Goal: Transaction & Acquisition: Purchase product/service

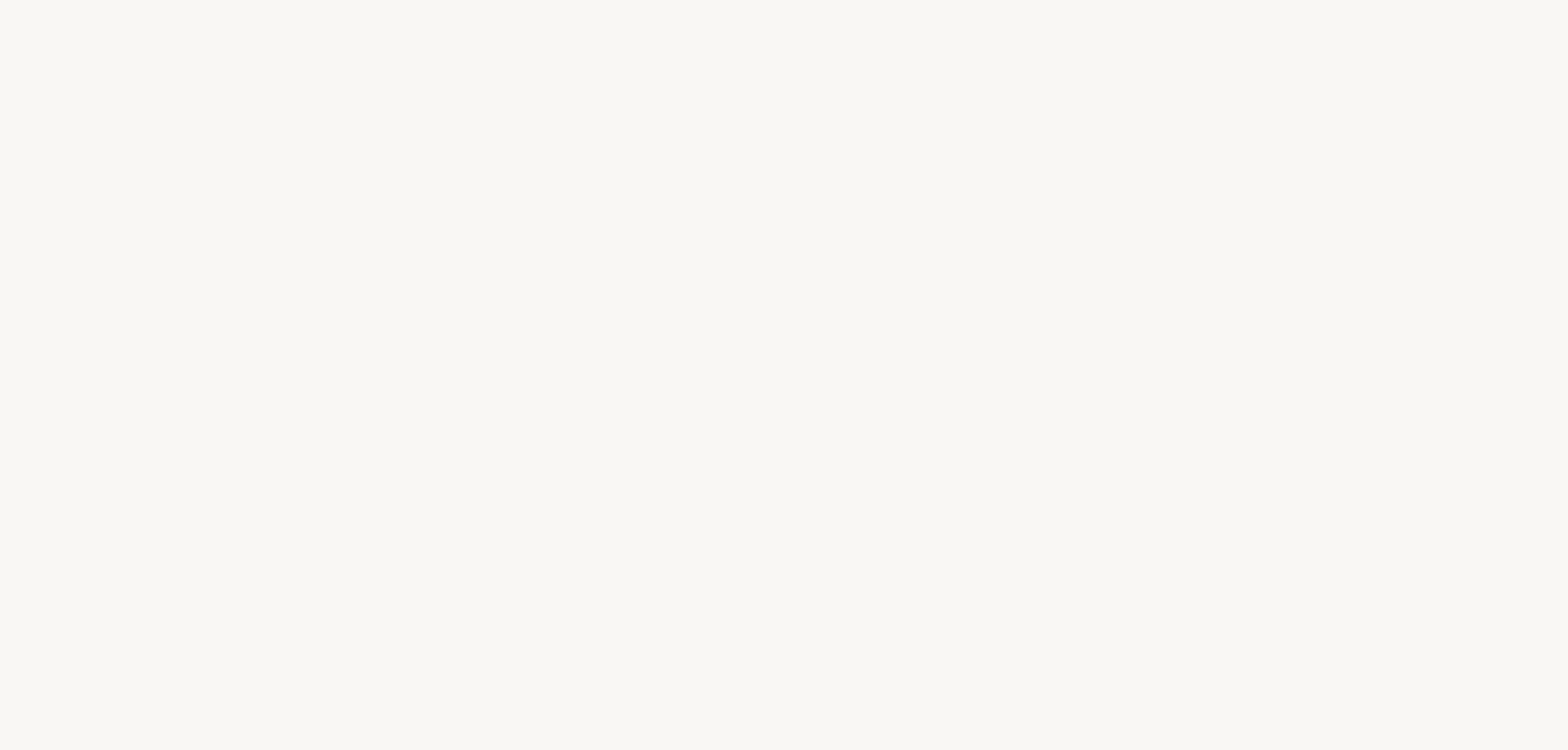
select select "FR"
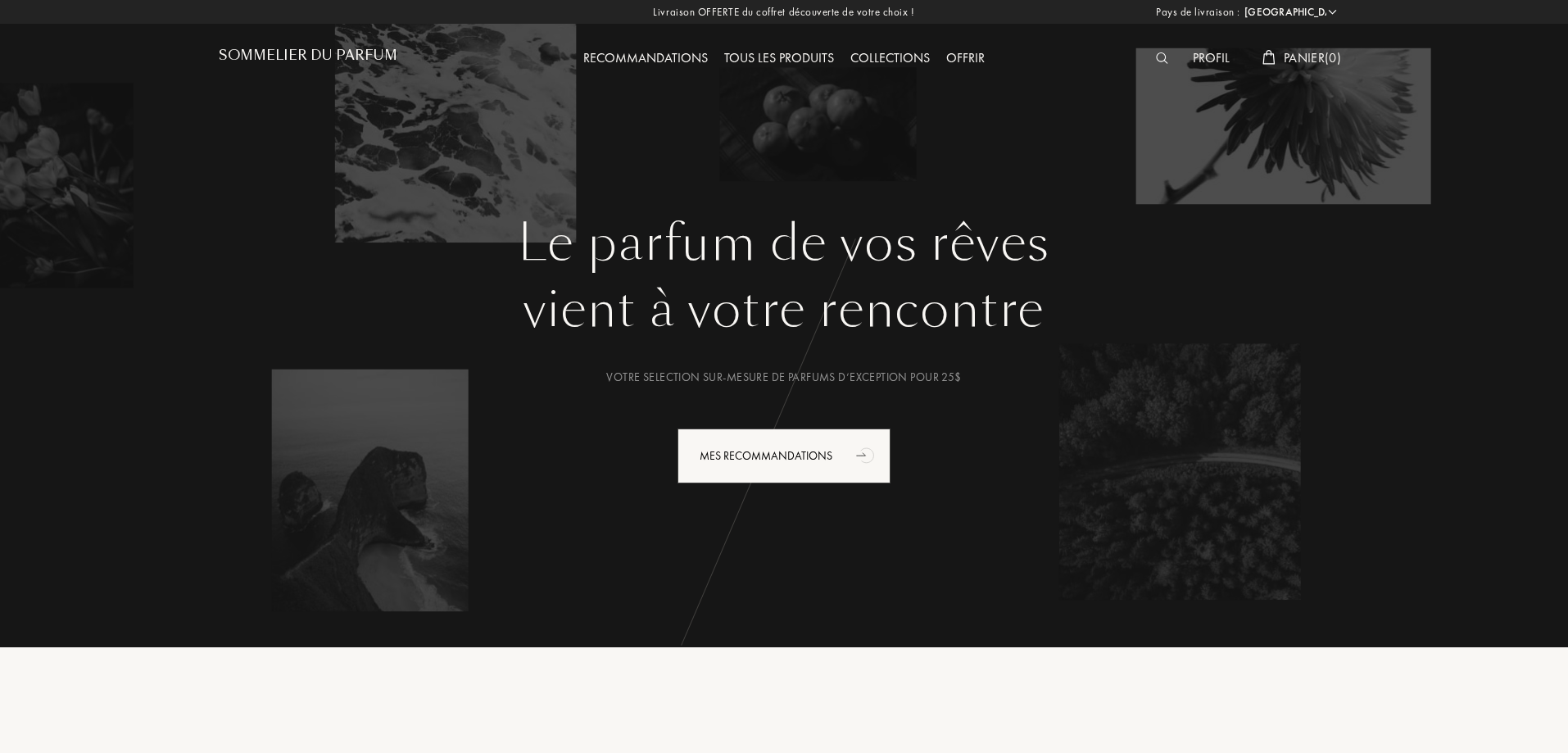
click at [778, 53] on div "Tous les produits" at bounding box center [778, 59] width 126 height 22
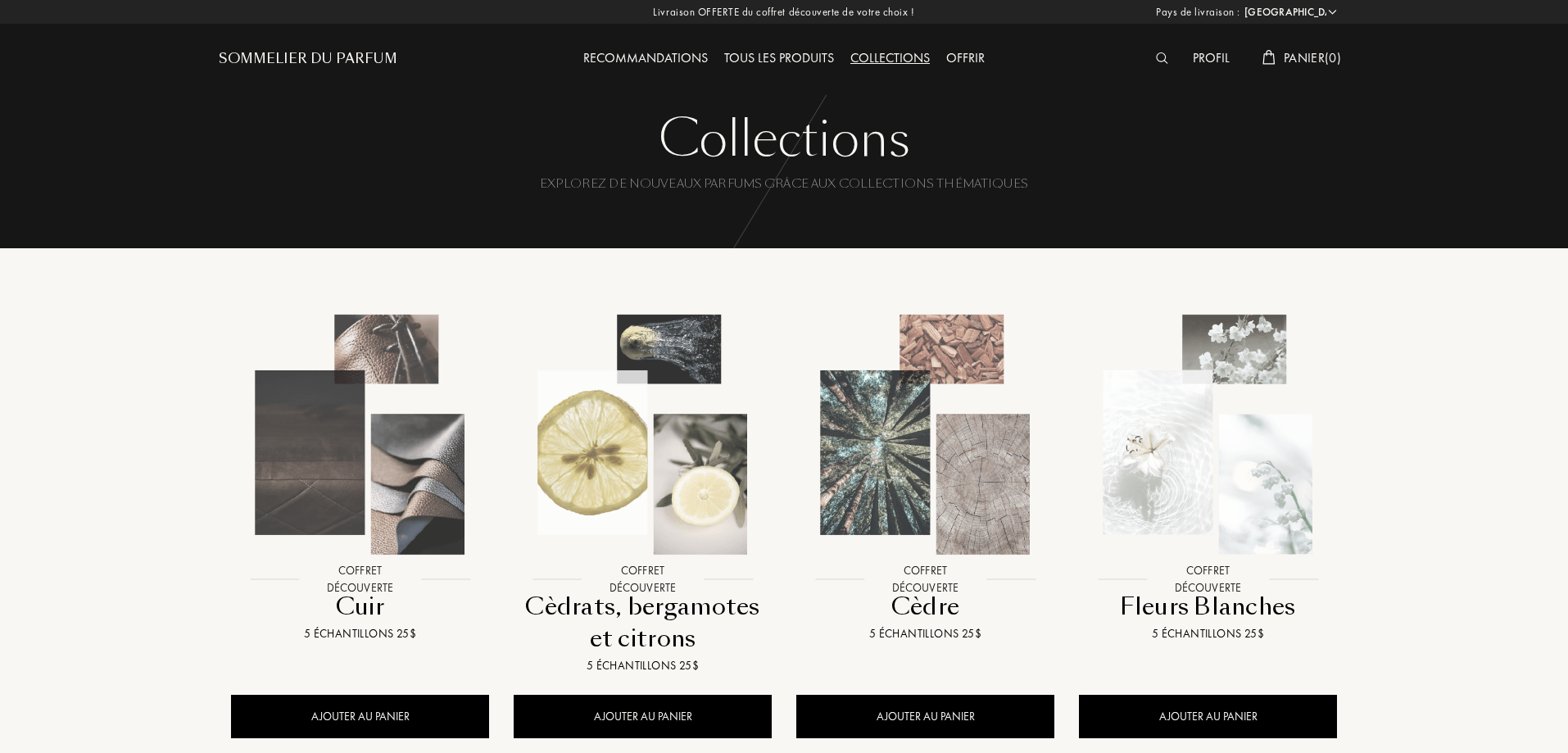
select select "FR"
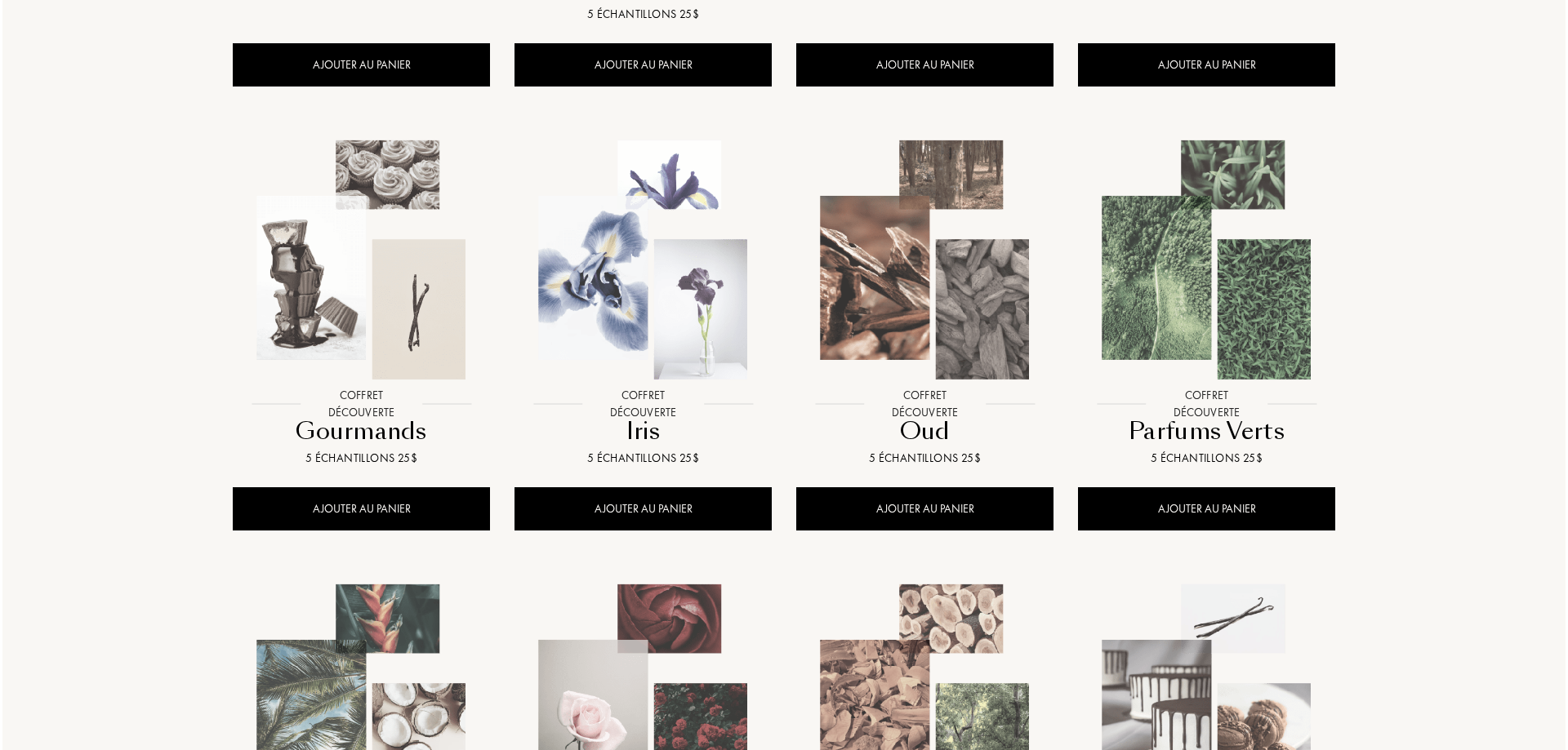
scroll to position [653, 0]
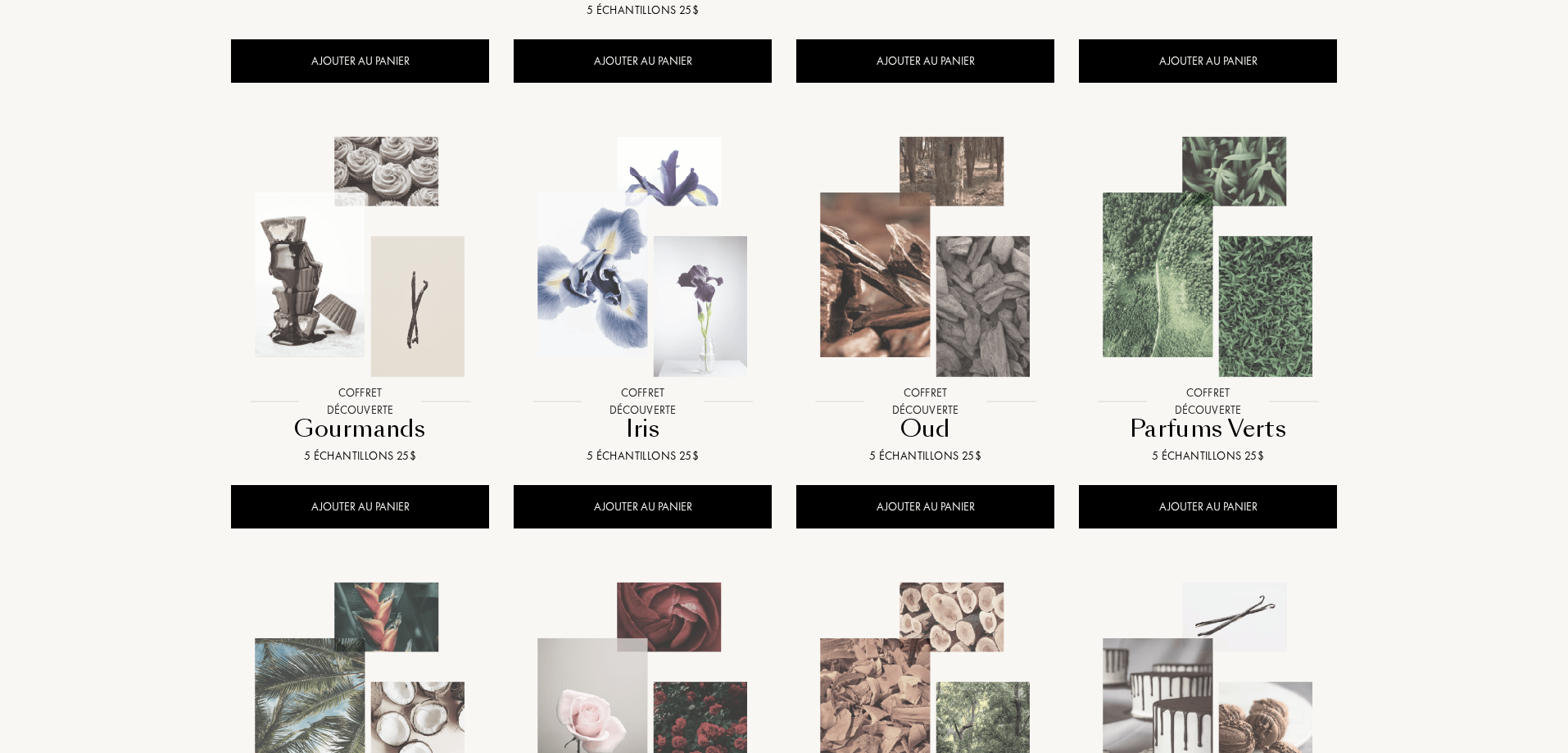
click at [419, 285] on img at bounding box center [360, 256] width 254 height 254
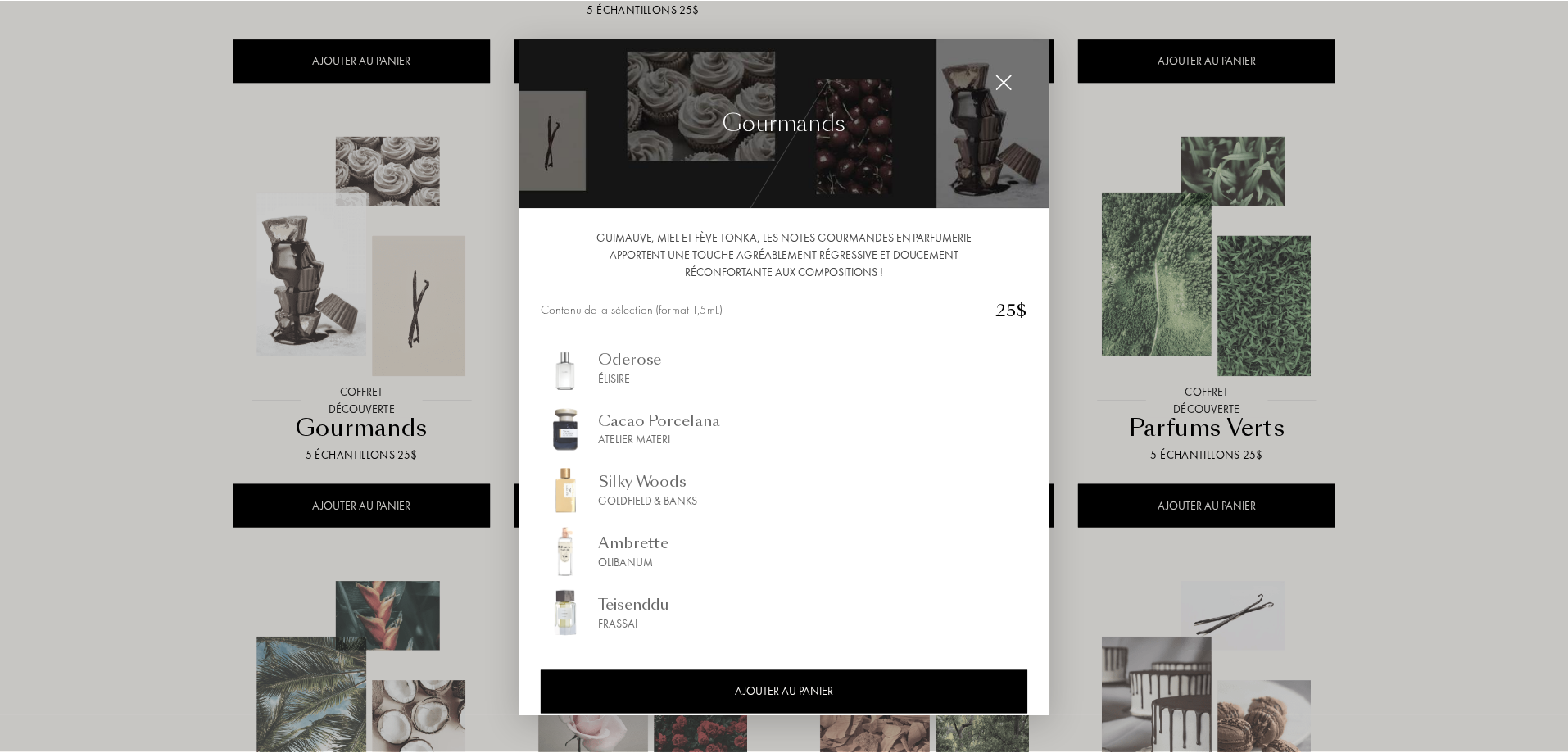
scroll to position [18, 0]
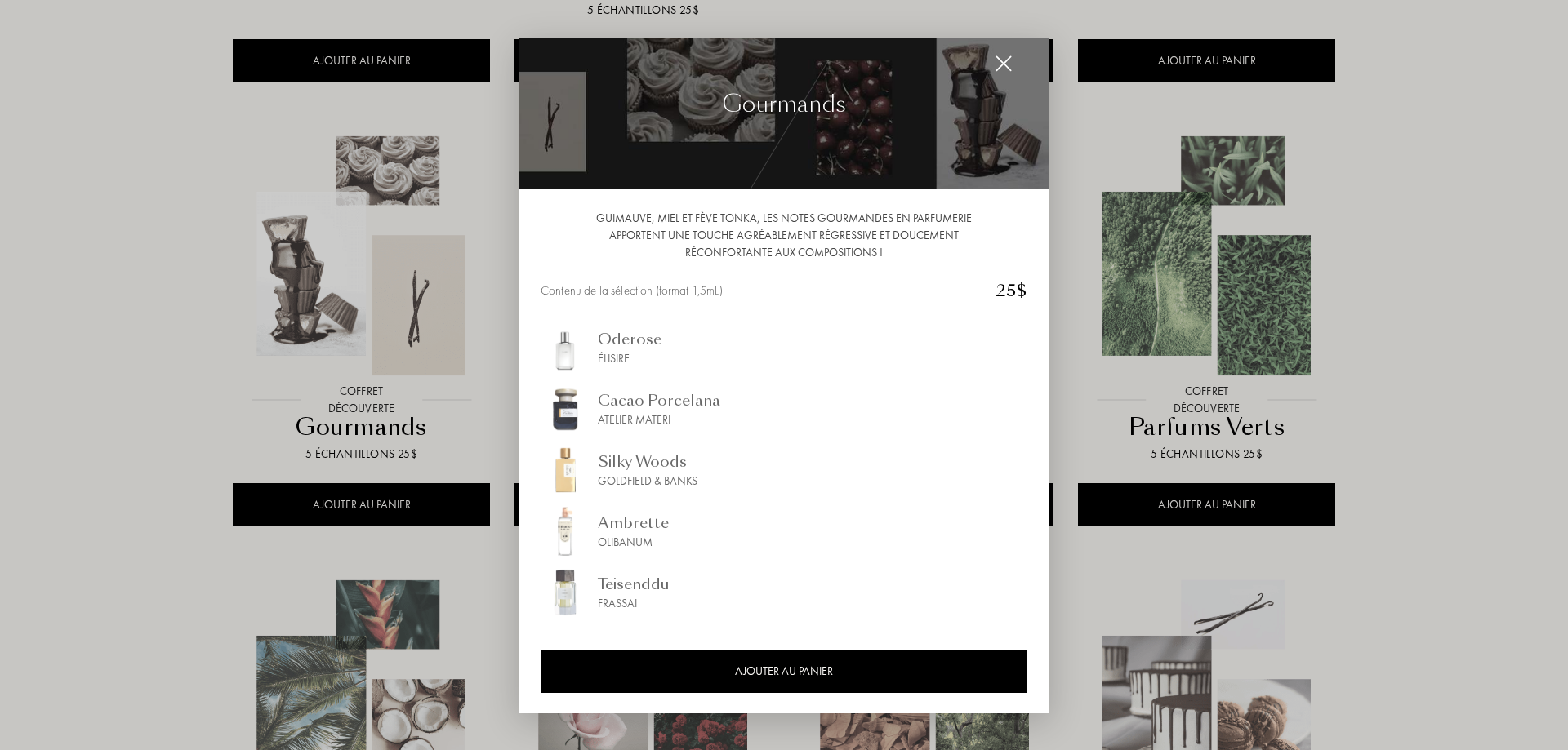
click at [1000, 58] on img at bounding box center [1003, 63] width 18 height 18
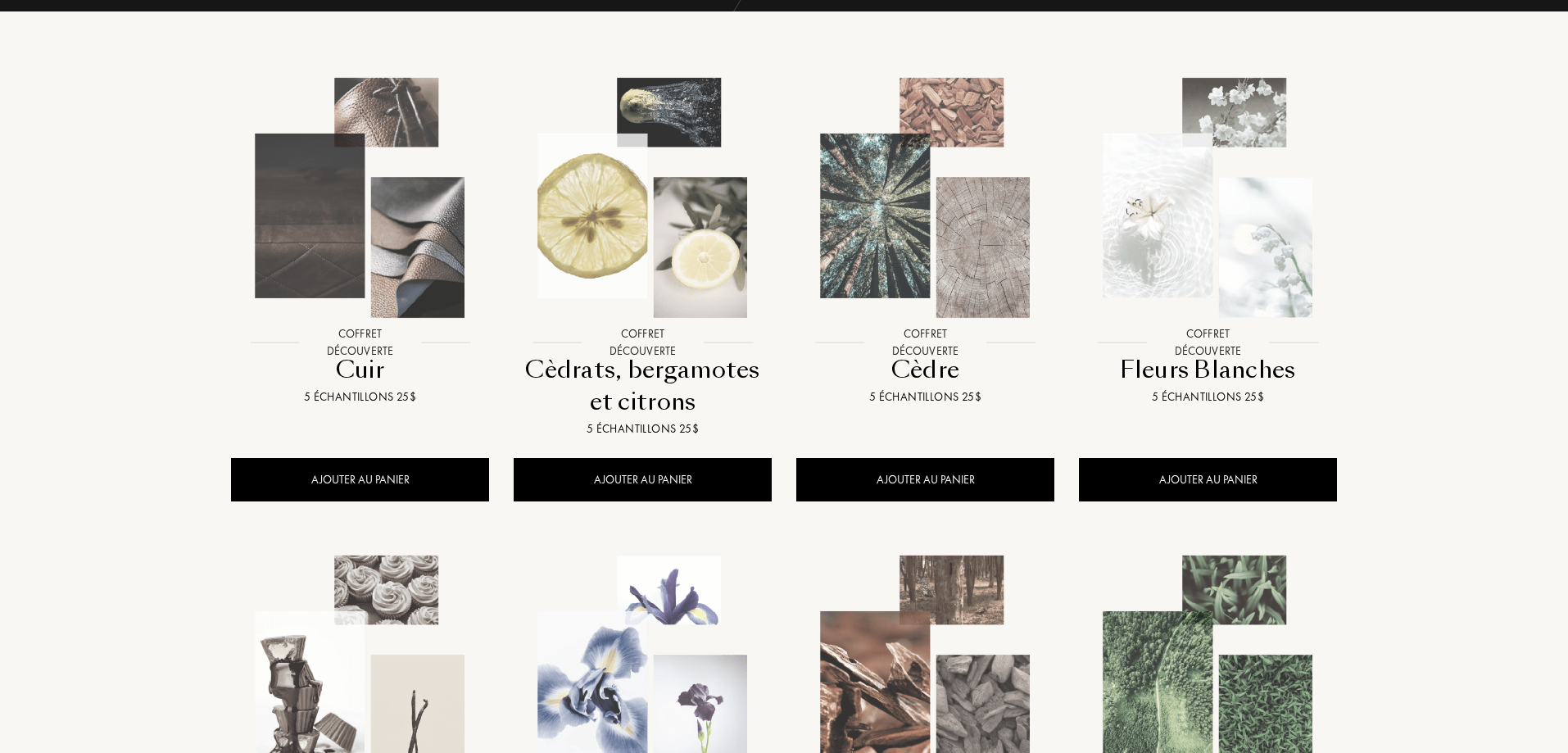
scroll to position [2, 0]
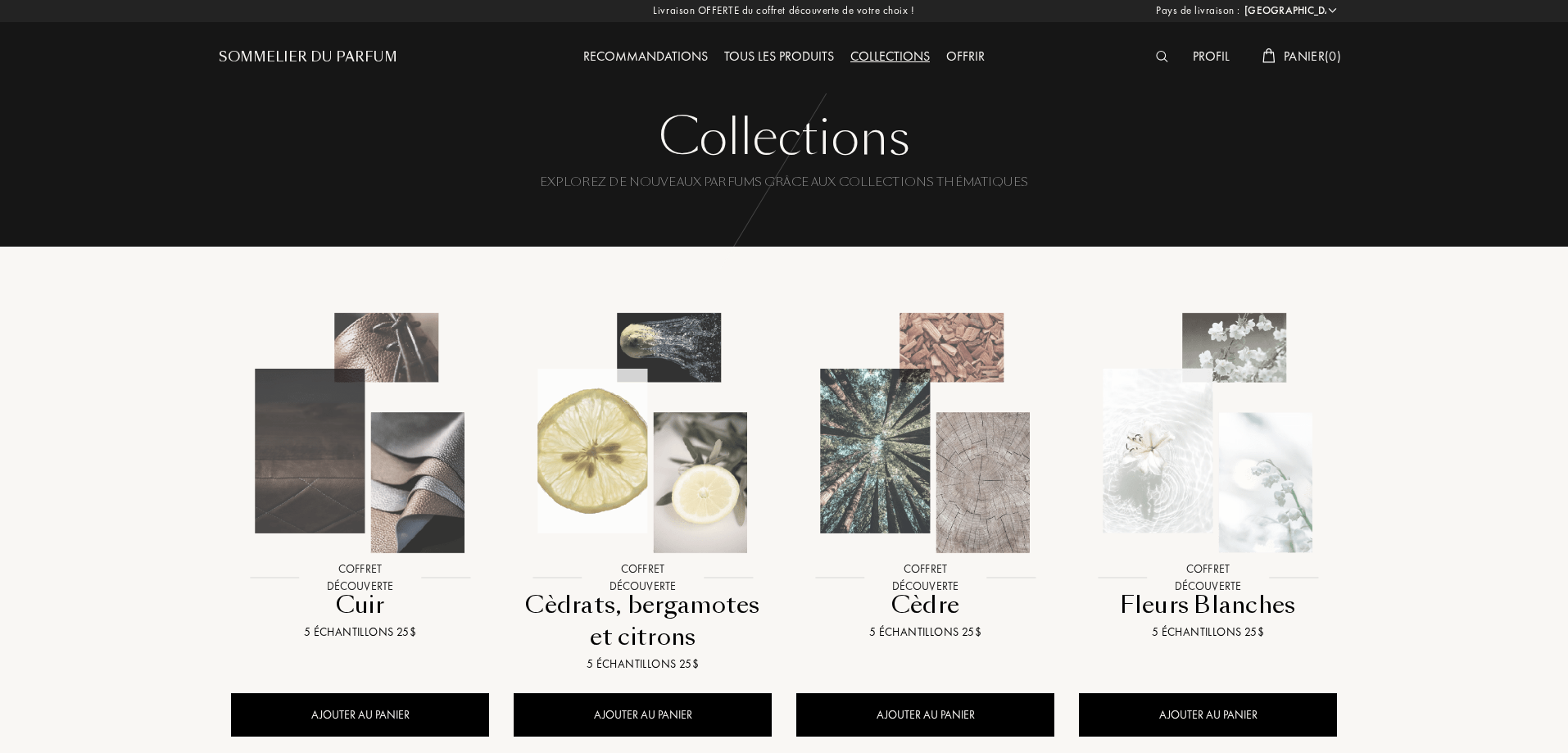
click at [802, 49] on div "Tous les produits" at bounding box center [778, 57] width 126 height 22
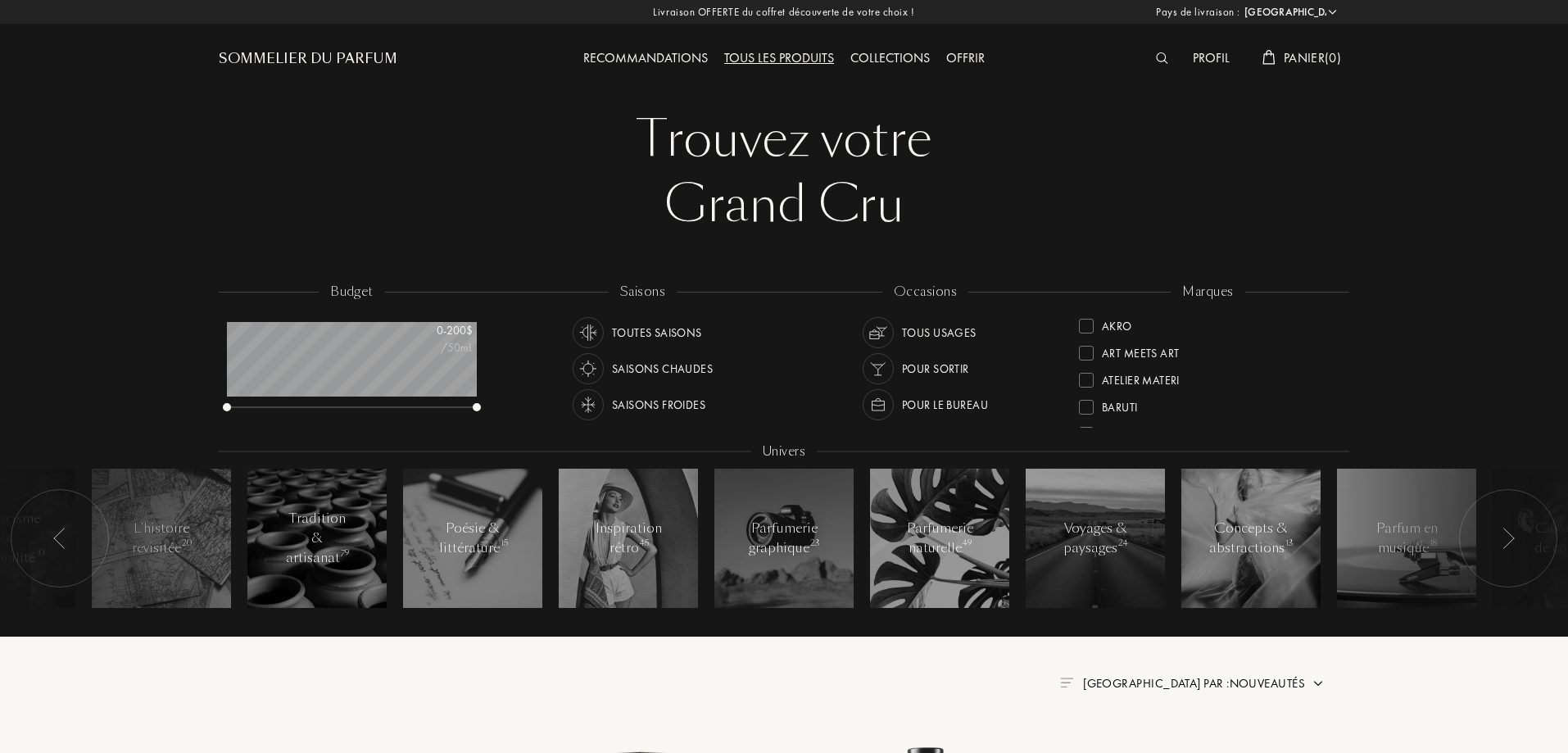
select select "FR"
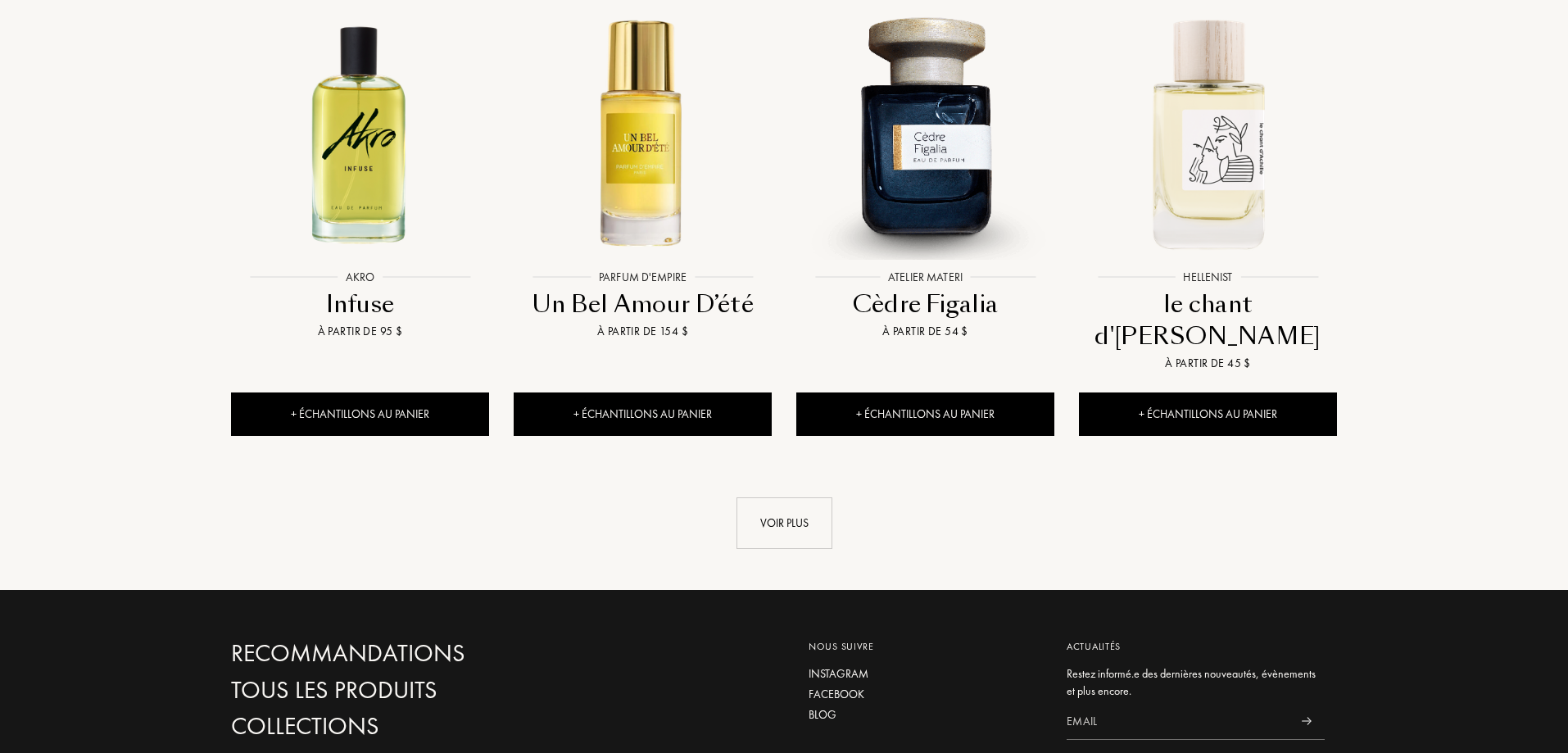
scroll to position [1720, 0]
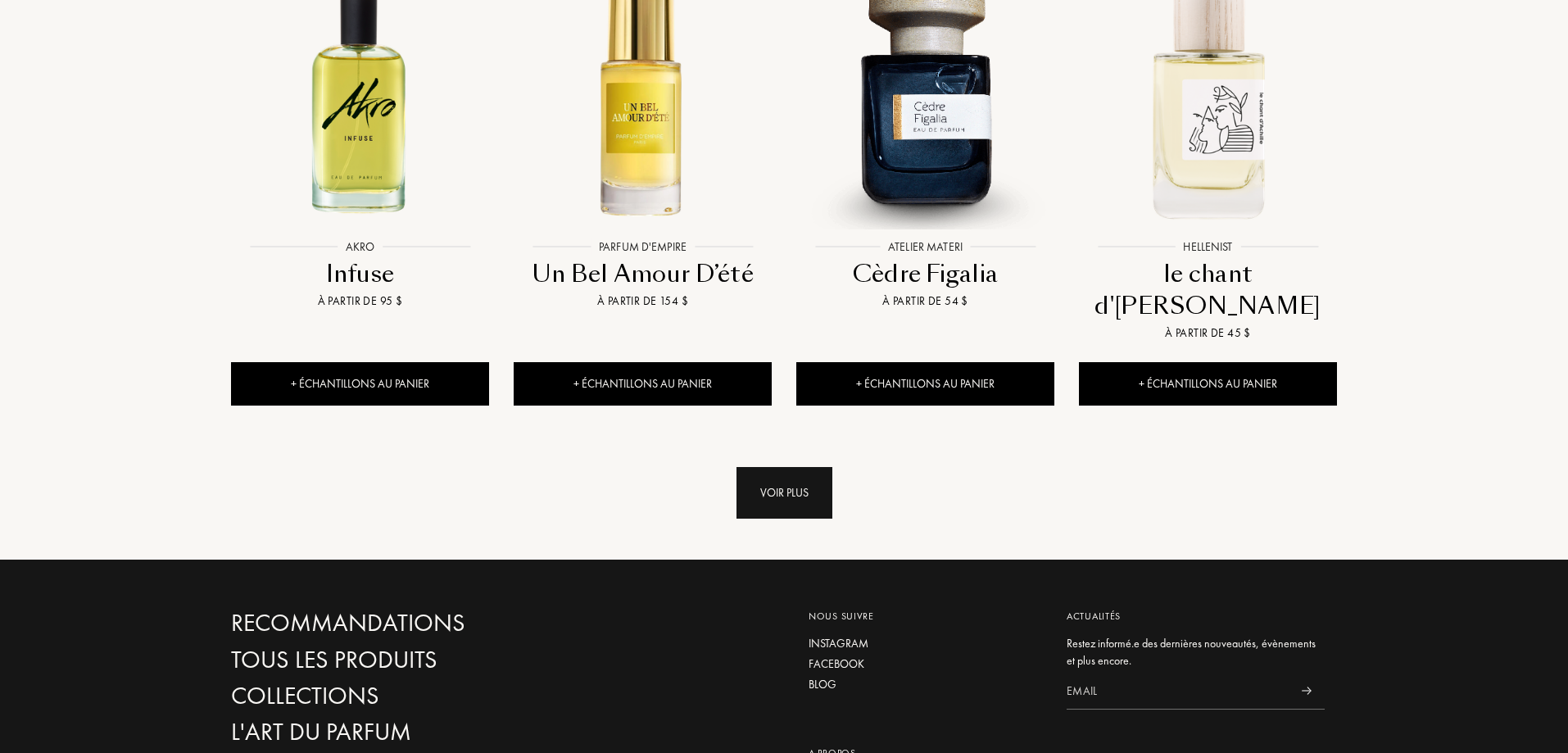
click at [770, 467] on div "Voir plus" at bounding box center [784, 492] width 95 height 51
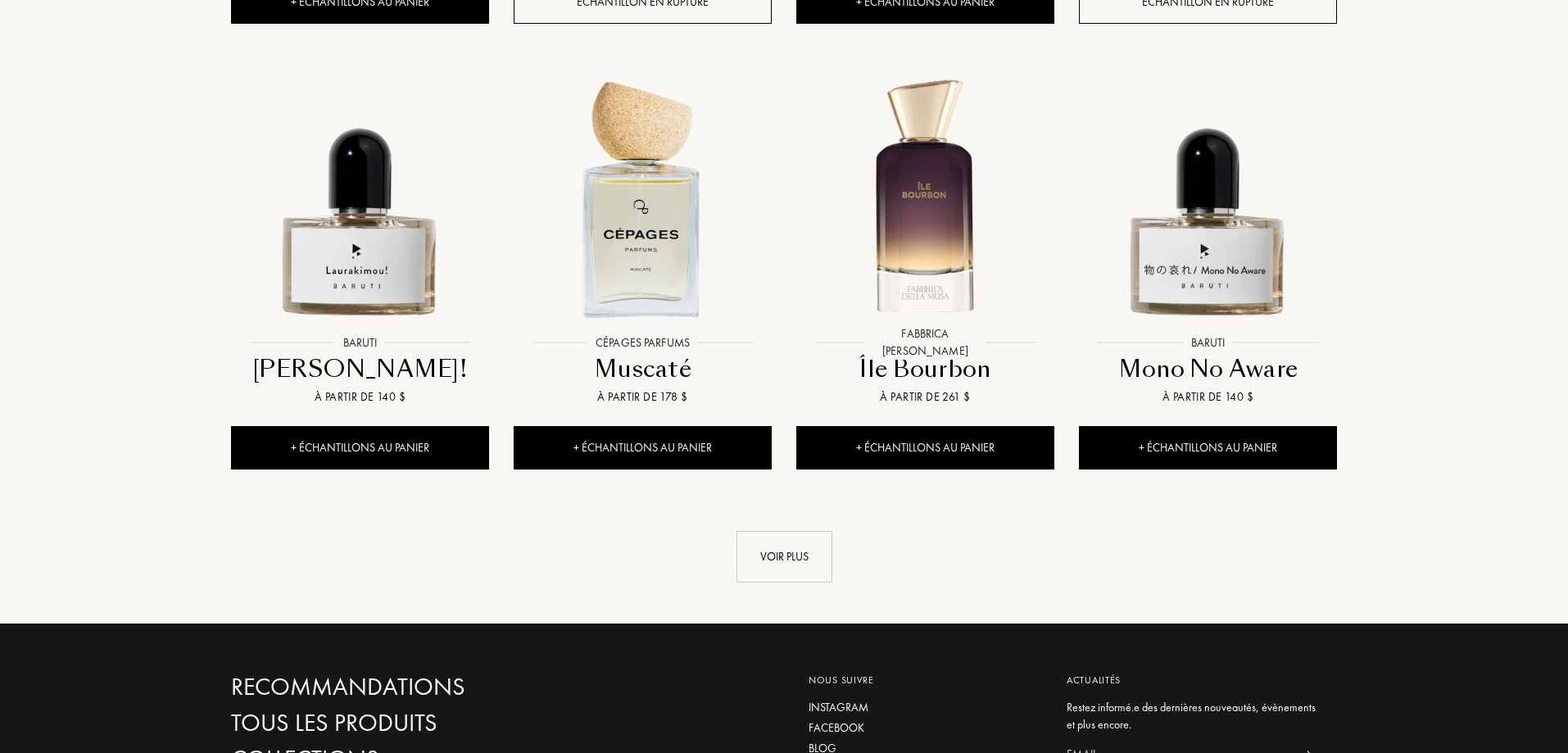
scroll to position [3032, 0]
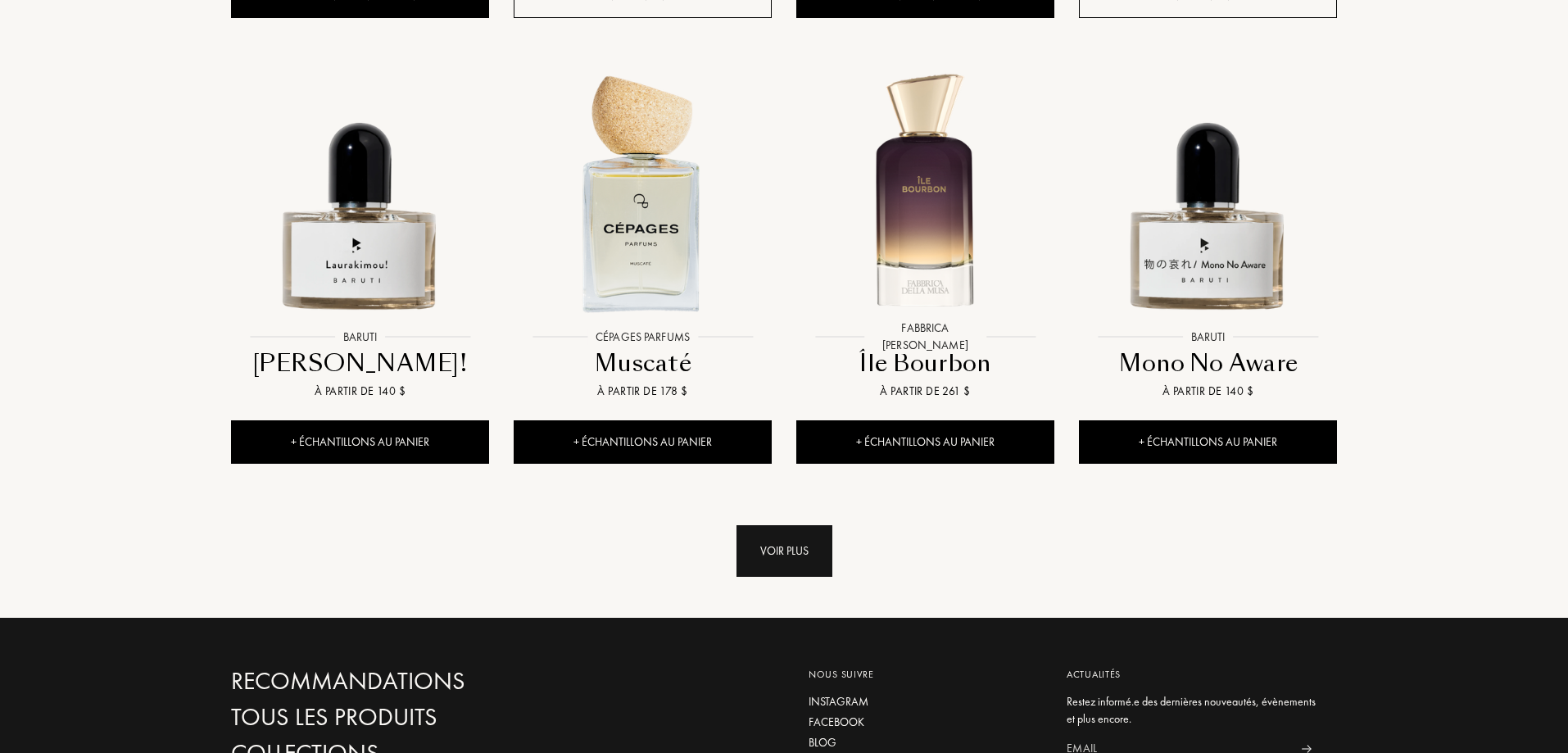
click at [751, 525] on div "Voir plus" at bounding box center [784, 550] width 95 height 51
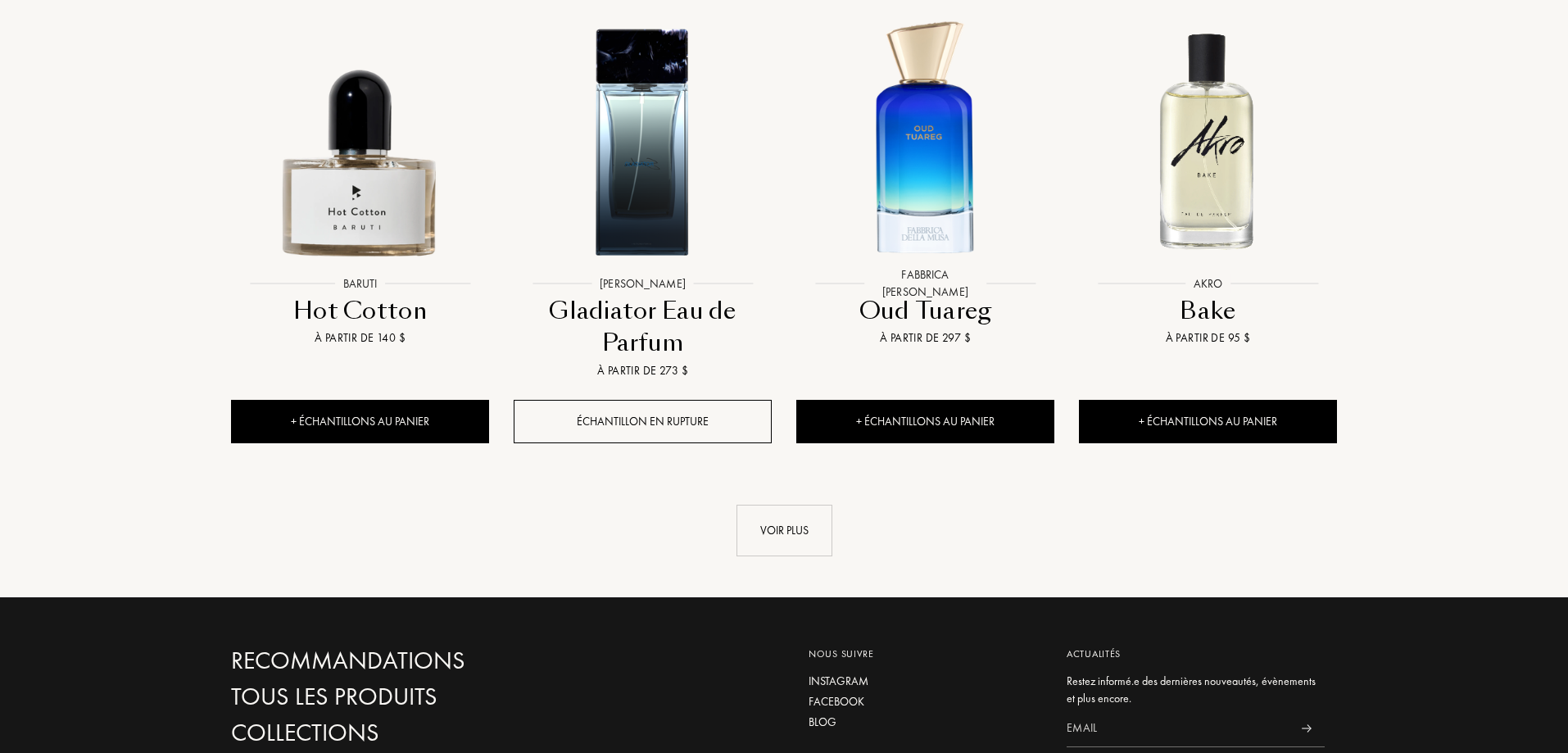
scroll to position [4588, 0]
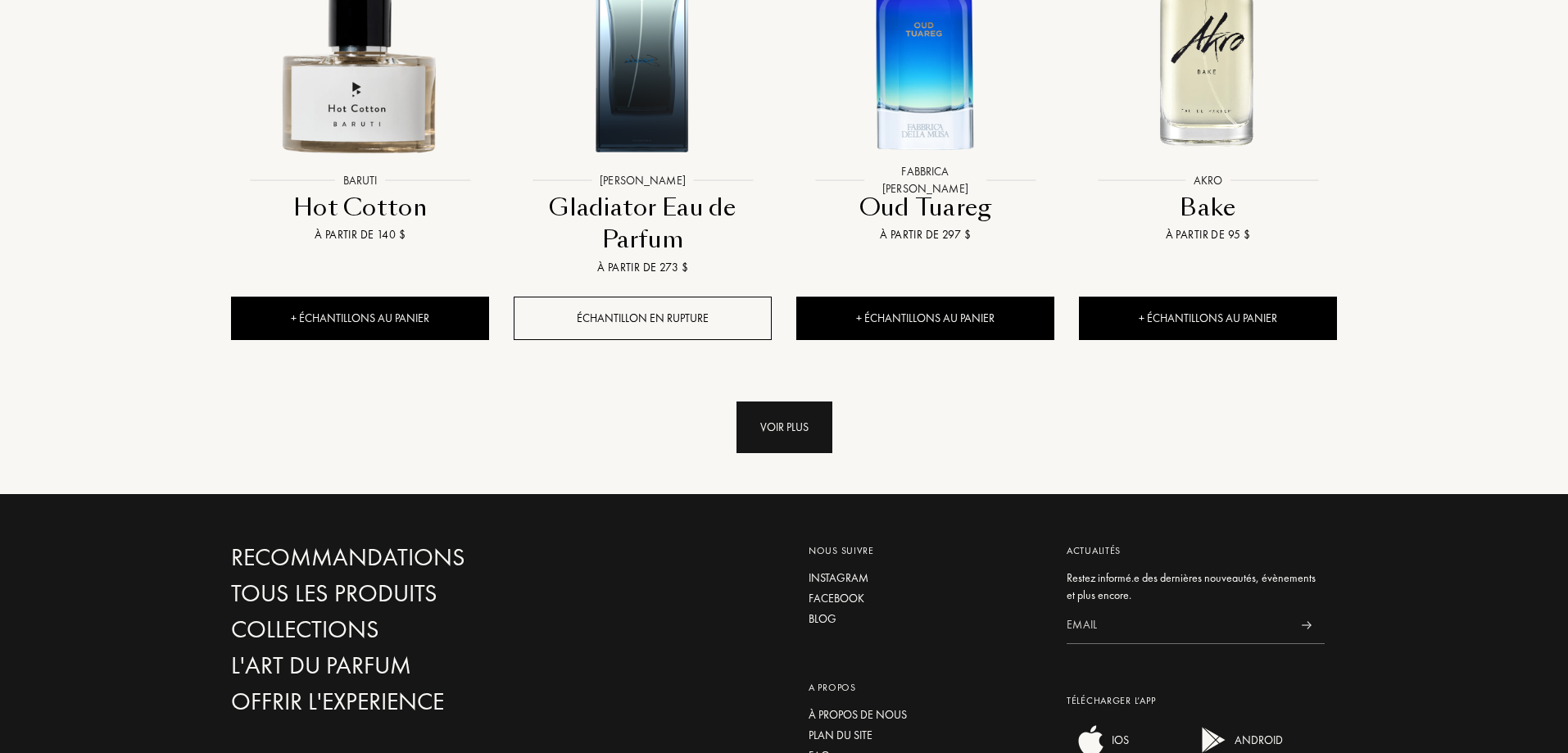
click at [812, 401] on div "Voir plus" at bounding box center [784, 427] width 95 height 51
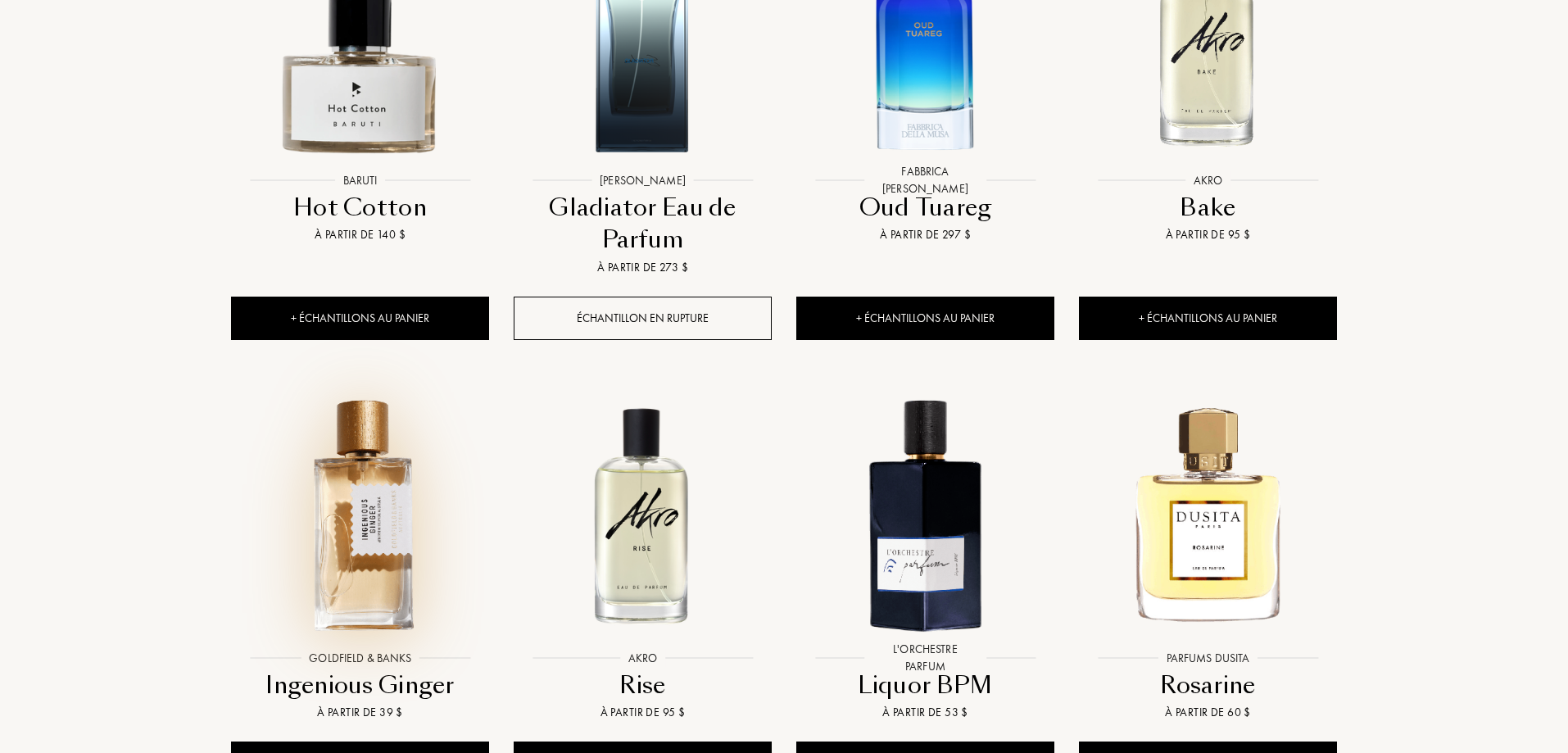
click at [386, 464] on img at bounding box center [360, 514] width 254 height 254
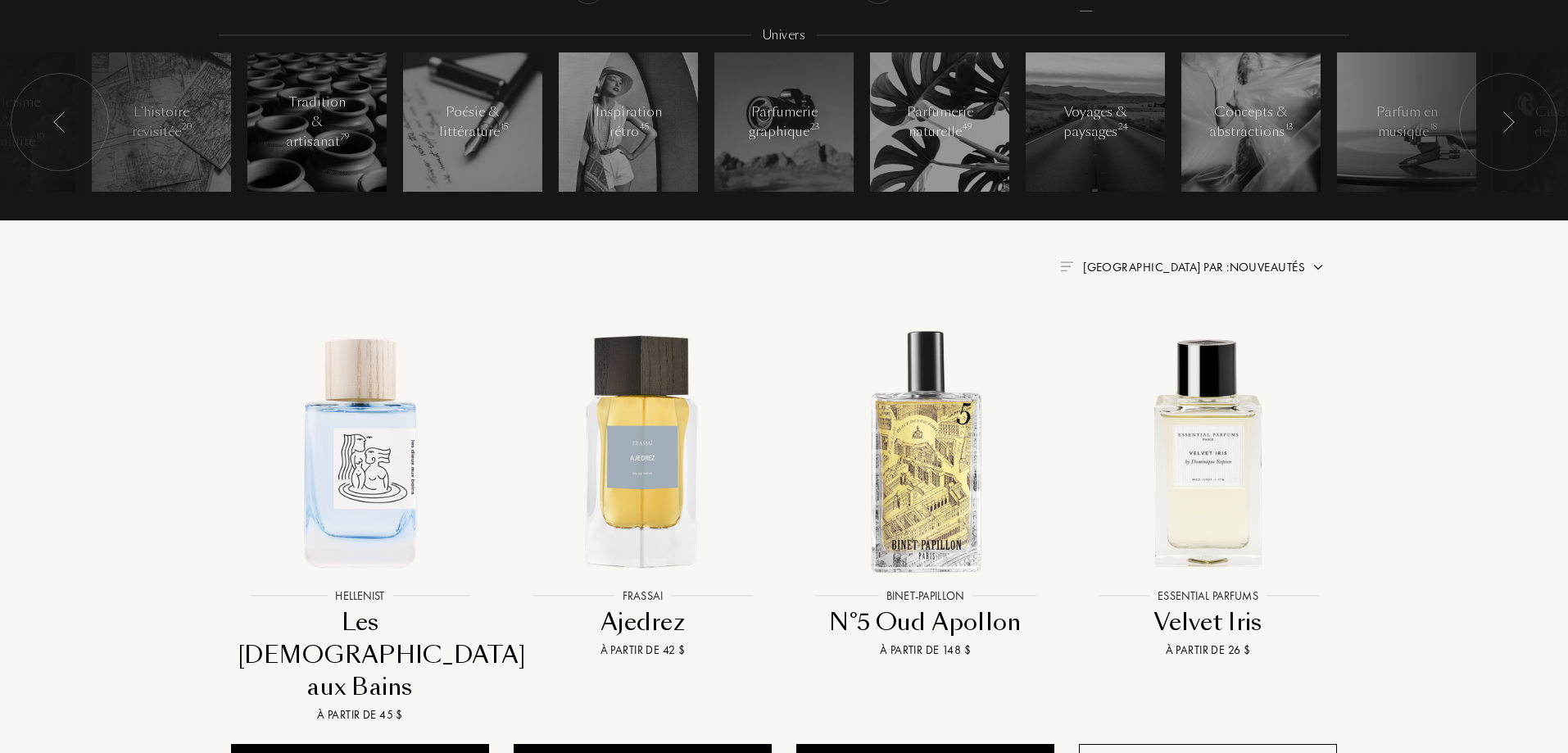
scroll to position [491, 0]
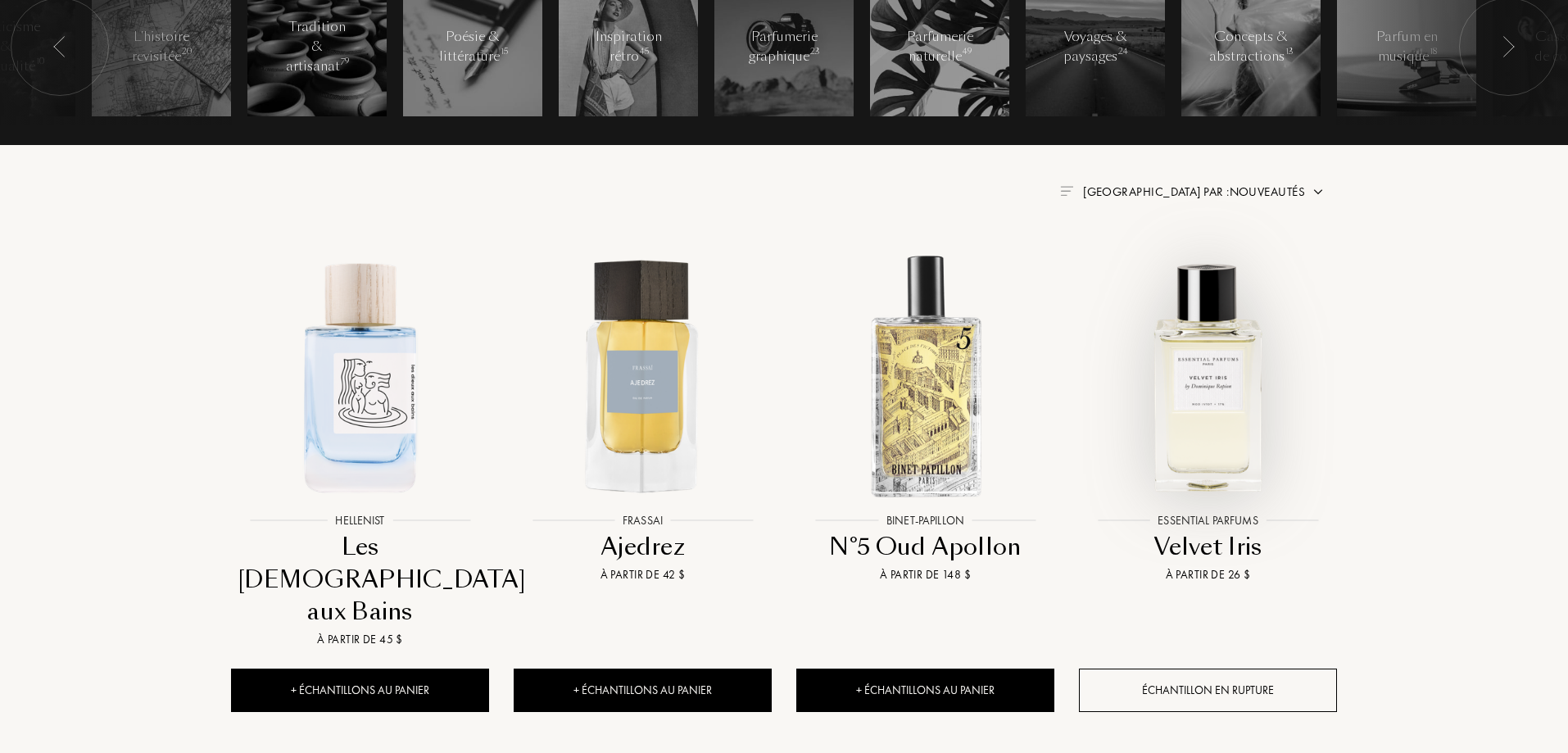
click at [1217, 456] on img at bounding box center [1208, 375] width 254 height 254
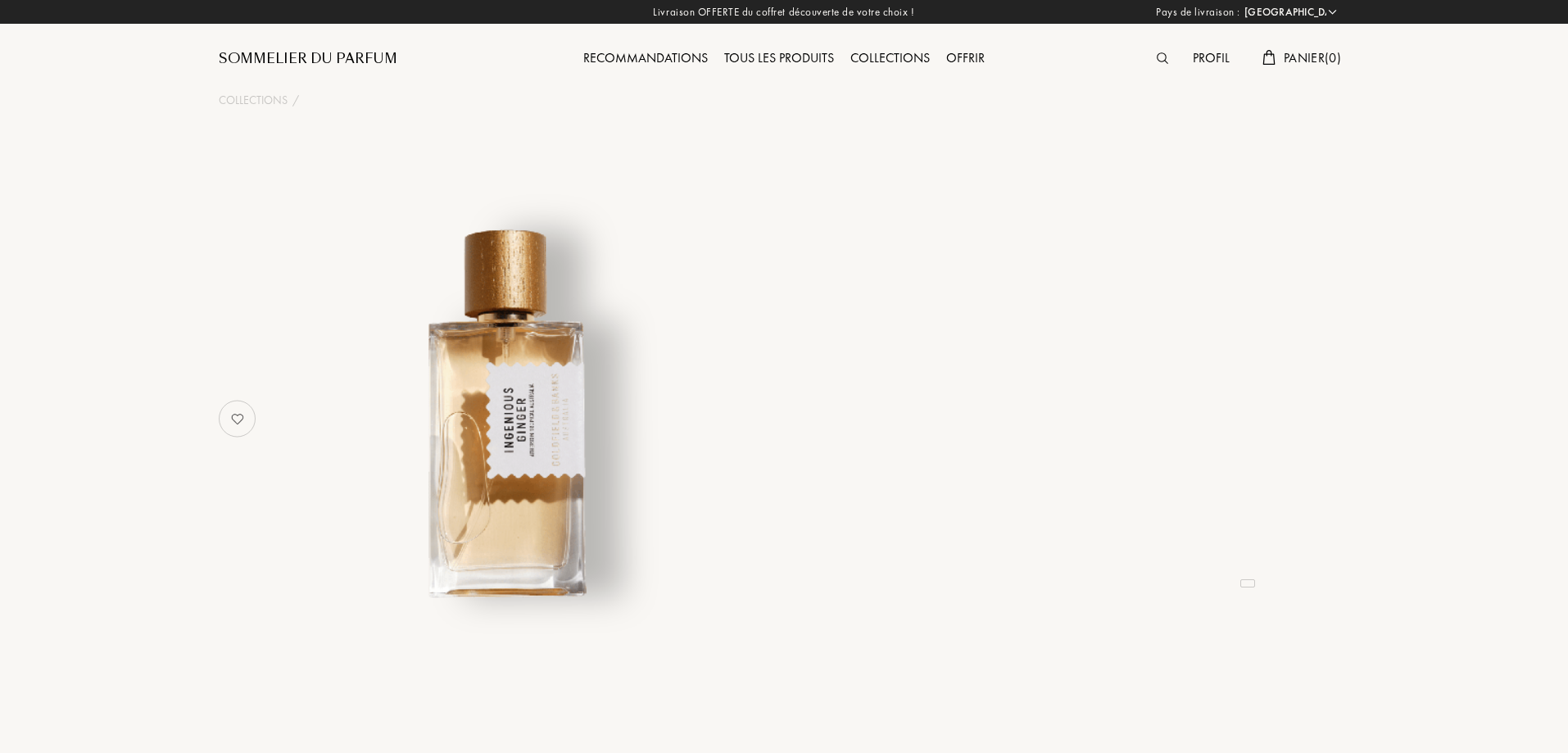
select select "FR"
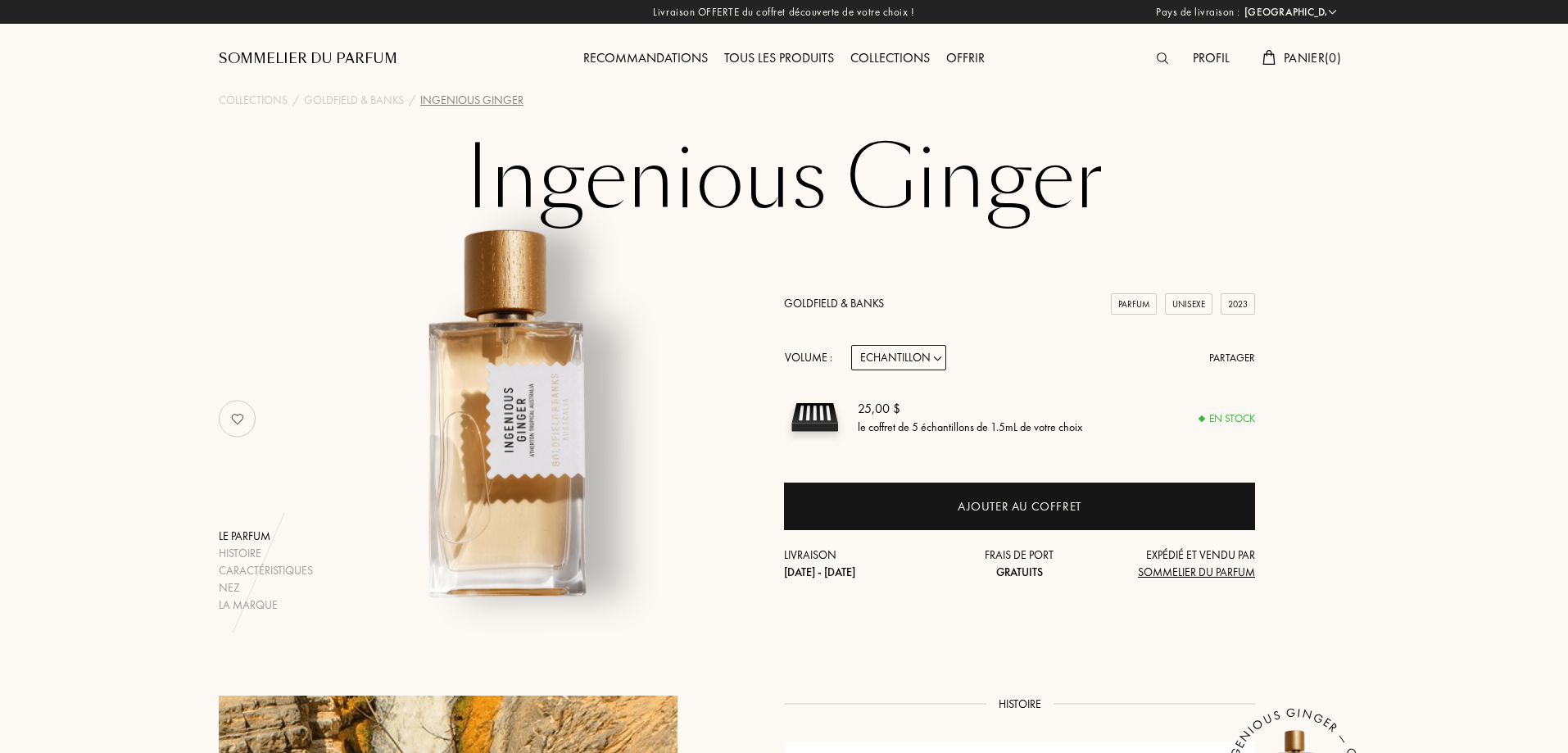
click at [940, 359] on select "Echantillon 10mL 50mL 100mL" at bounding box center [899, 357] width 95 height 25
select select "2"
click at [851, 345] on select "Echantillon 10mL 50mL 100mL" at bounding box center [899, 357] width 95 height 25
select select "2"
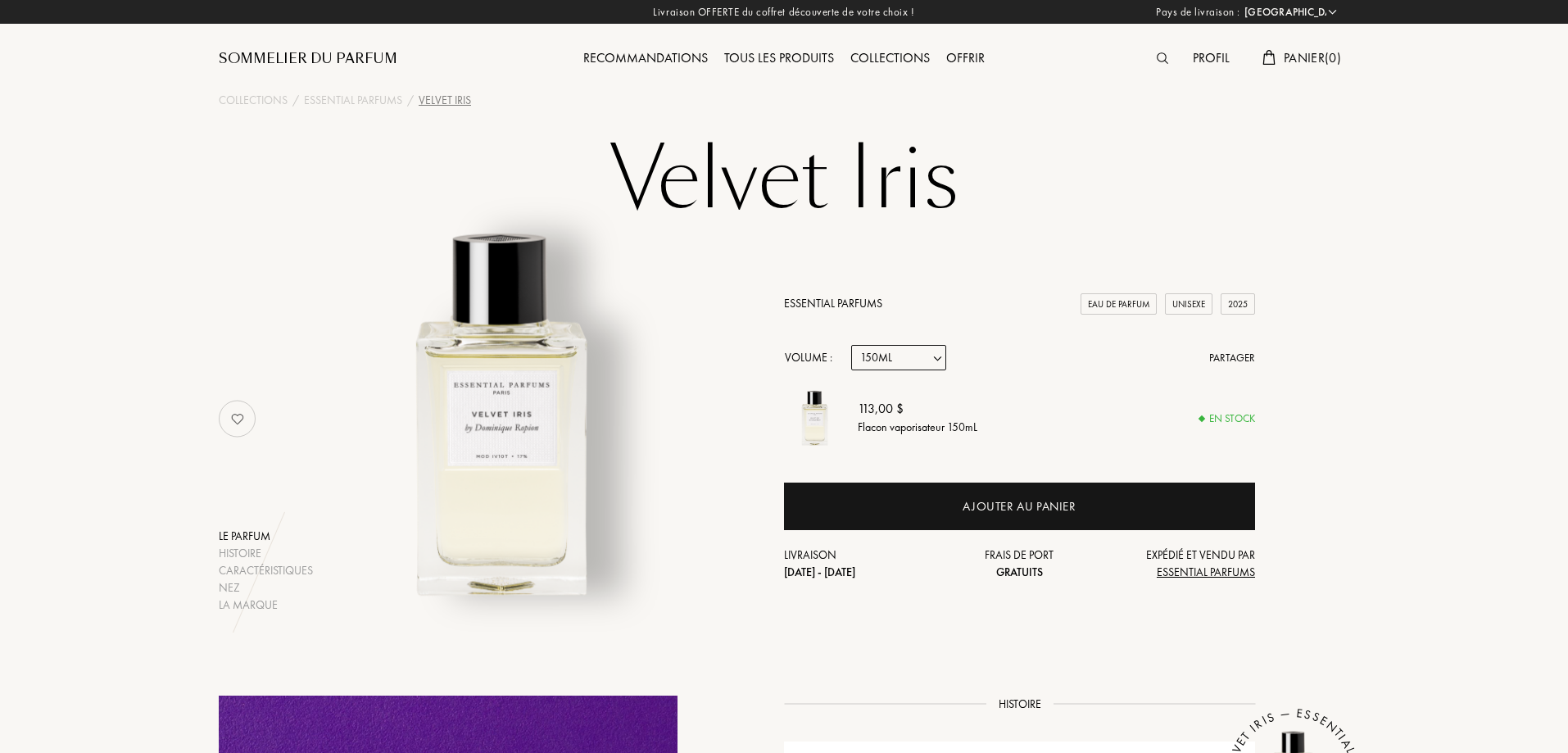
select select "FR"
select select "3"
click at [904, 358] on select "Echantillon 10mL 100mL 150mL" at bounding box center [899, 357] width 95 height 25
select select "2"
click at [851, 345] on select "Echantillon 10mL 100mL 150mL" at bounding box center [899, 357] width 95 height 25
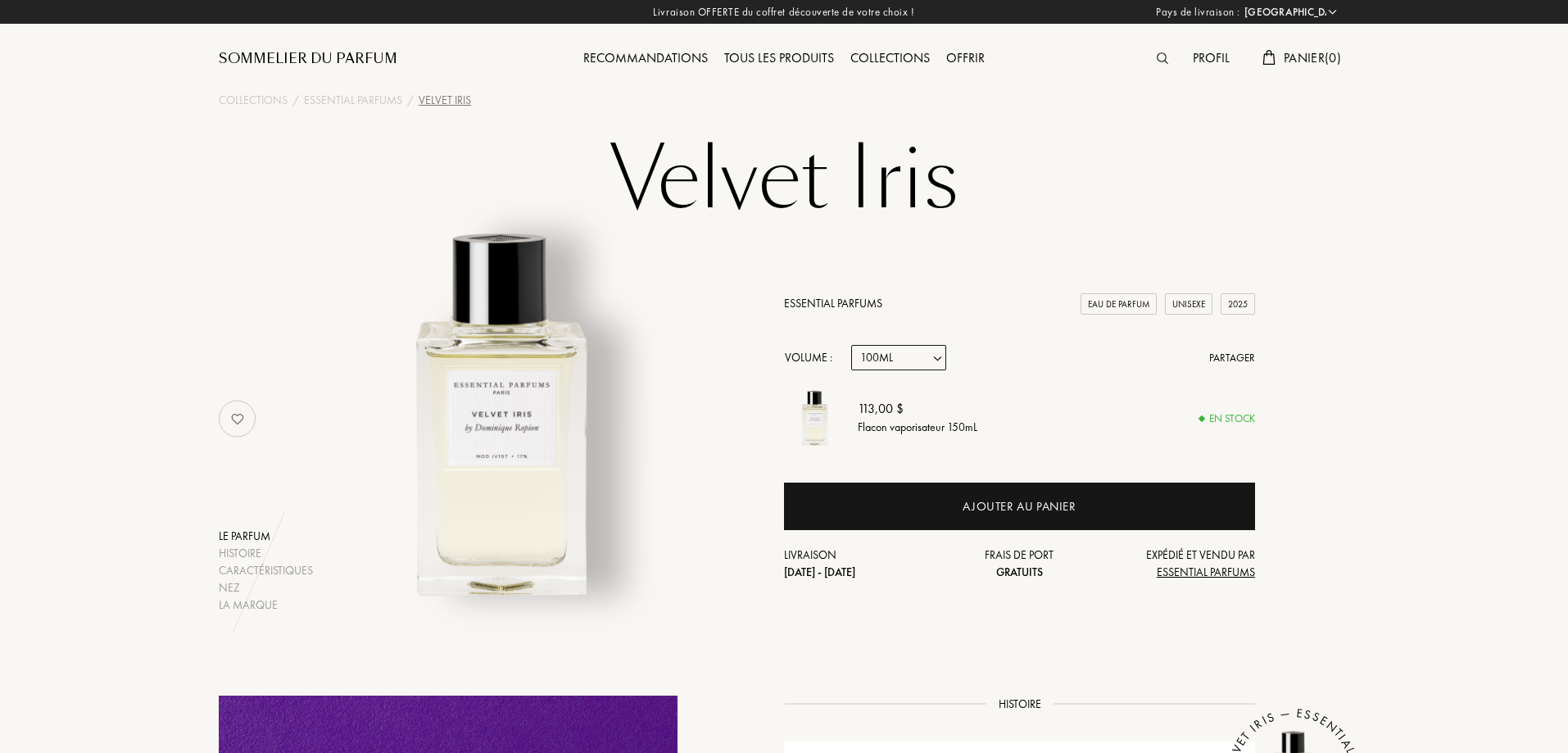
select select "2"
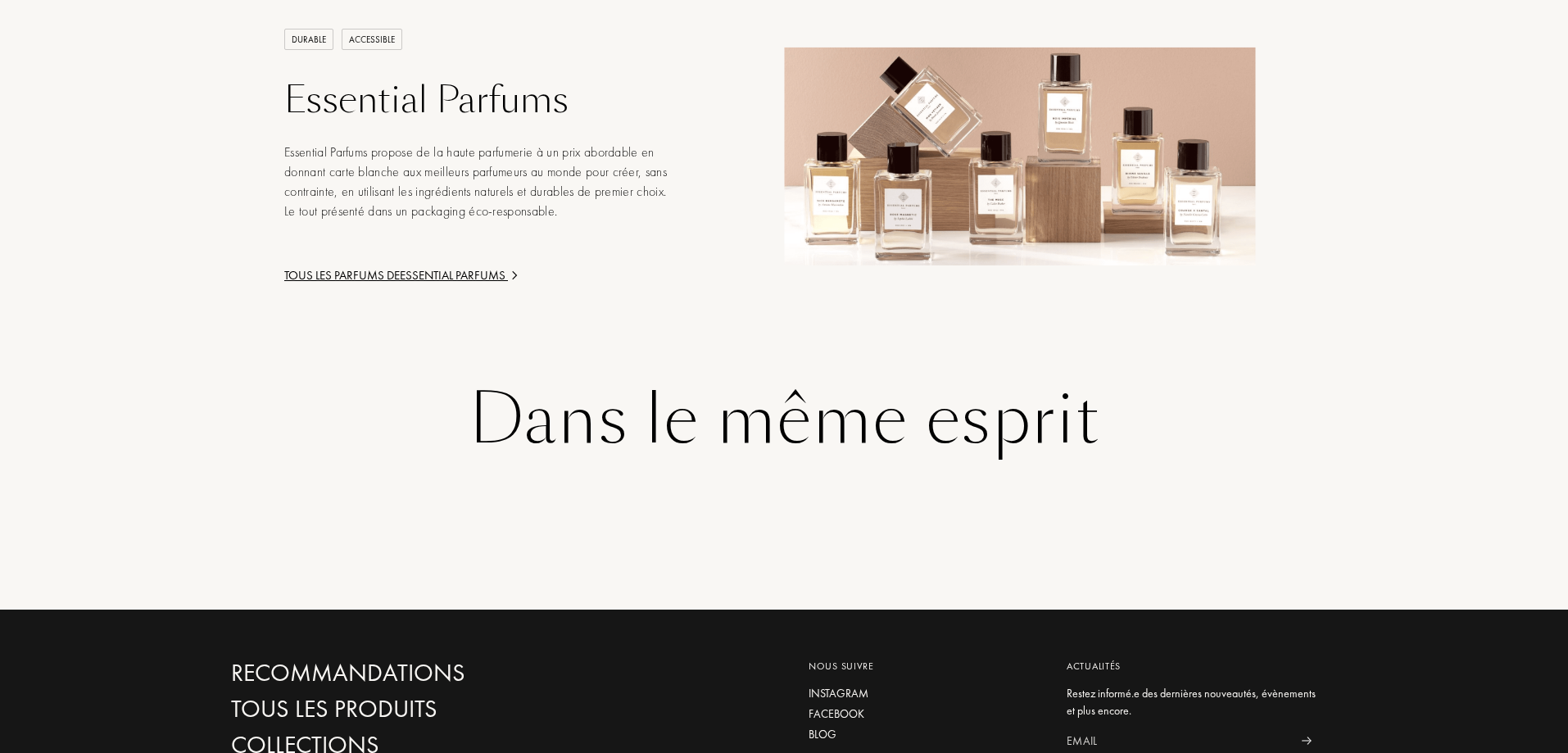
scroll to position [2540, 0]
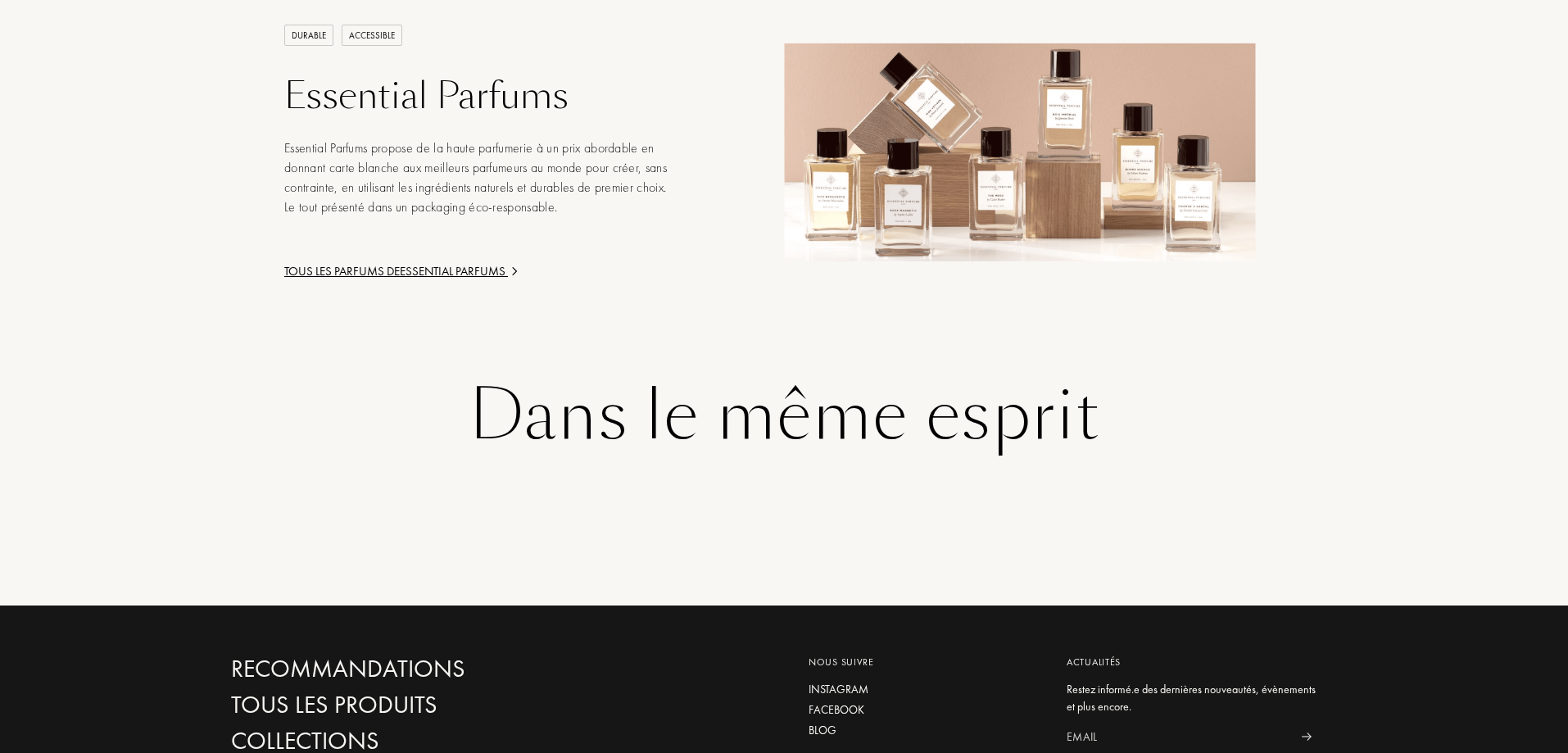
click at [414, 262] on div "Tous les parfums de Essential Parfums" at bounding box center [481, 271] width 393 height 19
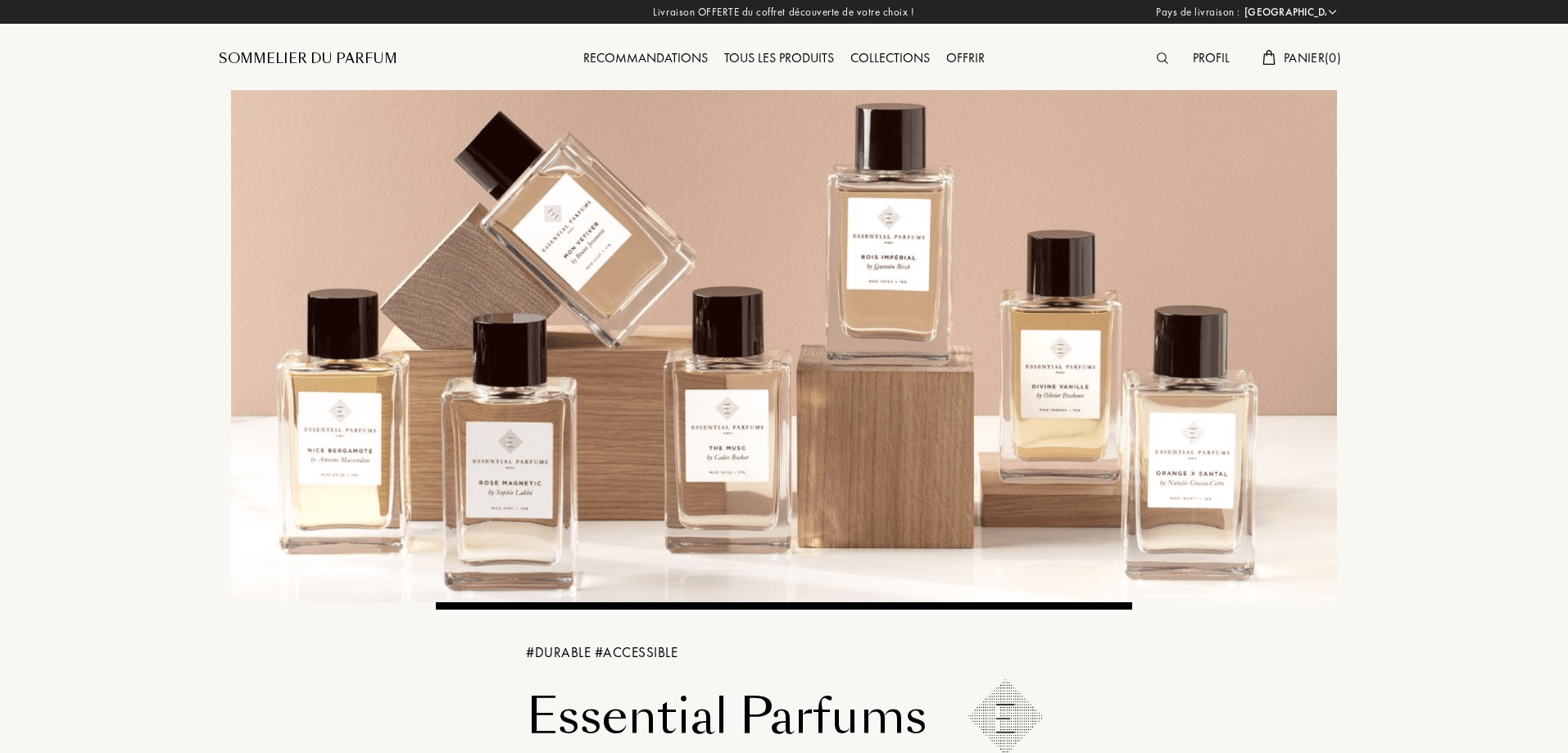
select select "FR"
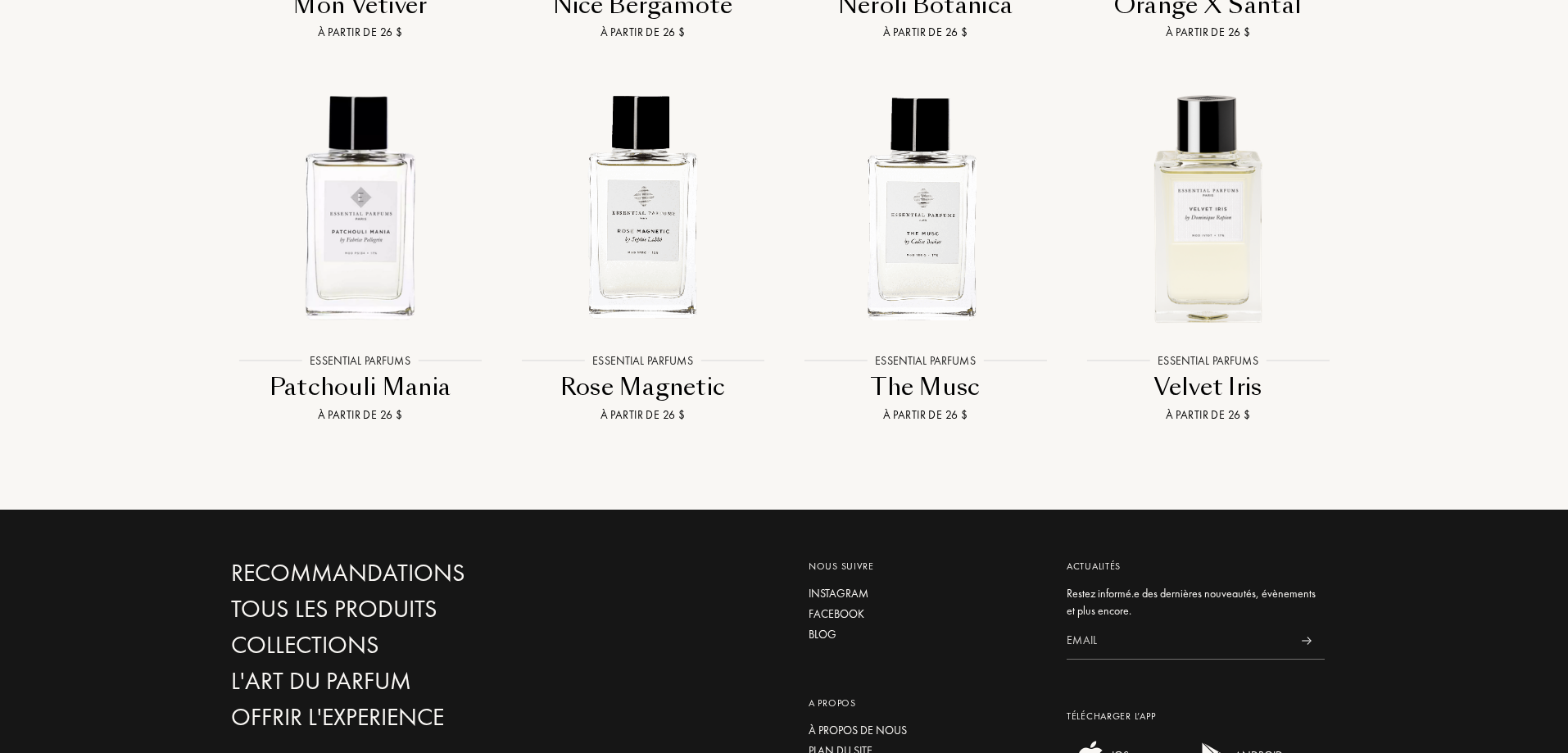
scroll to position [2867, 0]
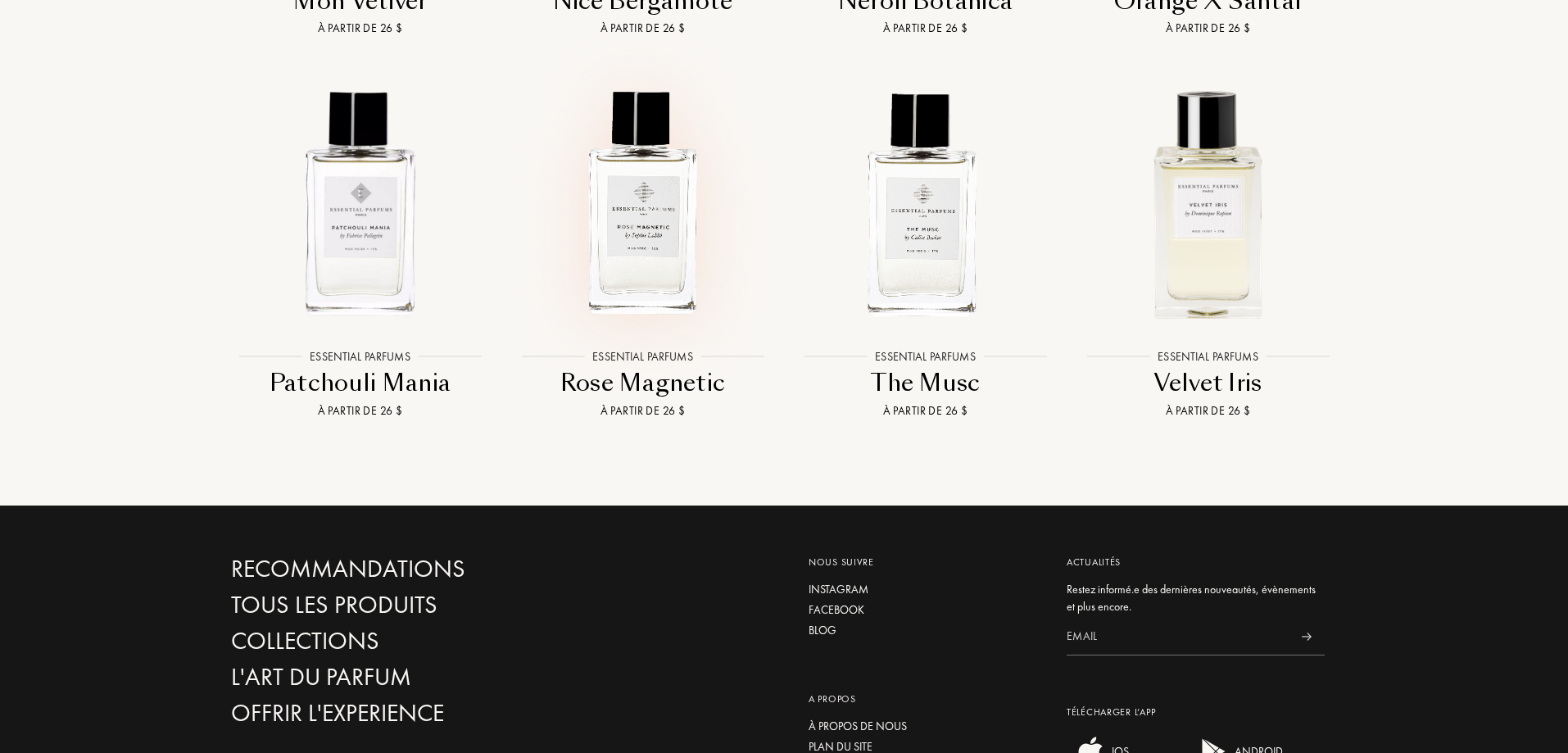
click at [656, 227] on img at bounding box center [643, 203] width 254 height 254
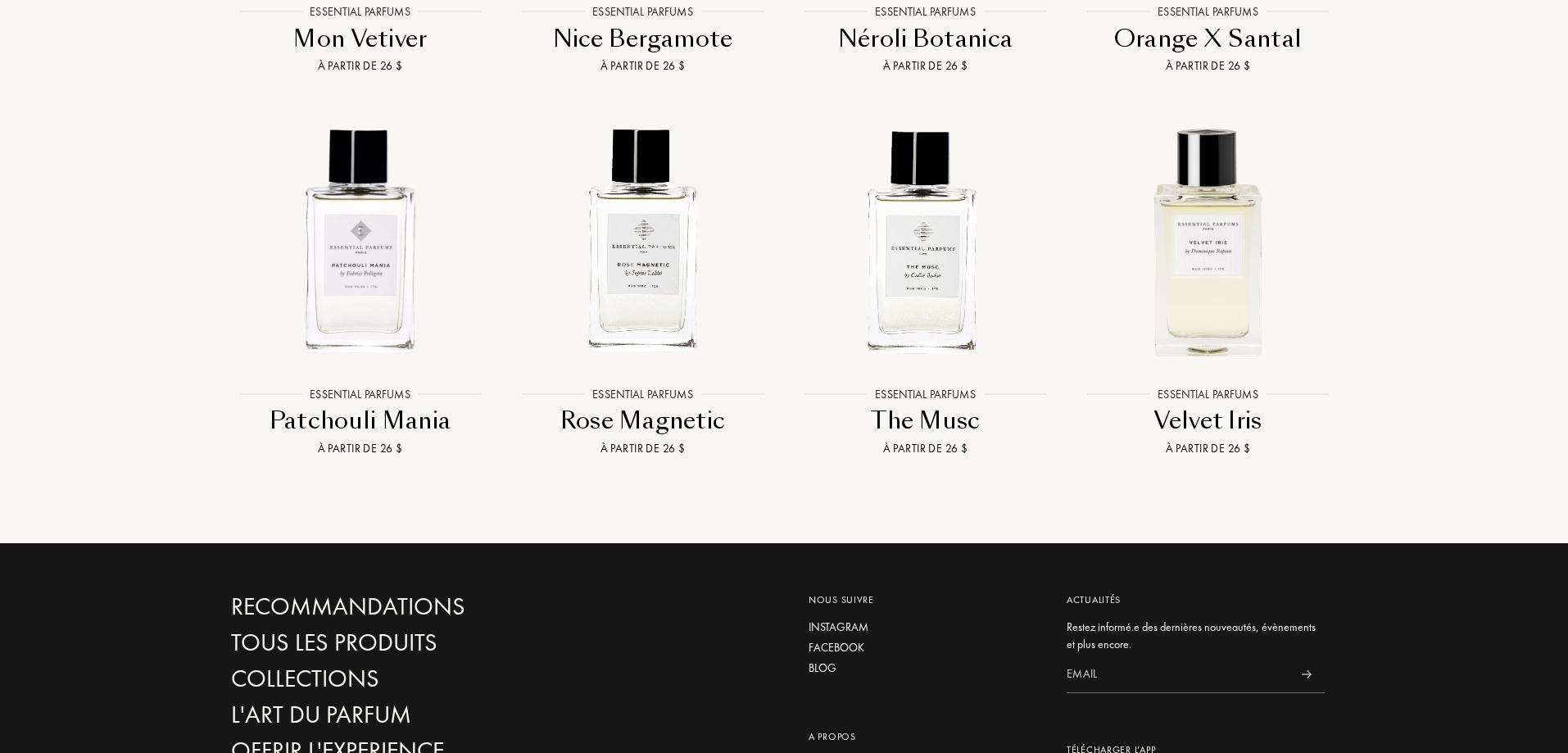
scroll to position [2848, 0]
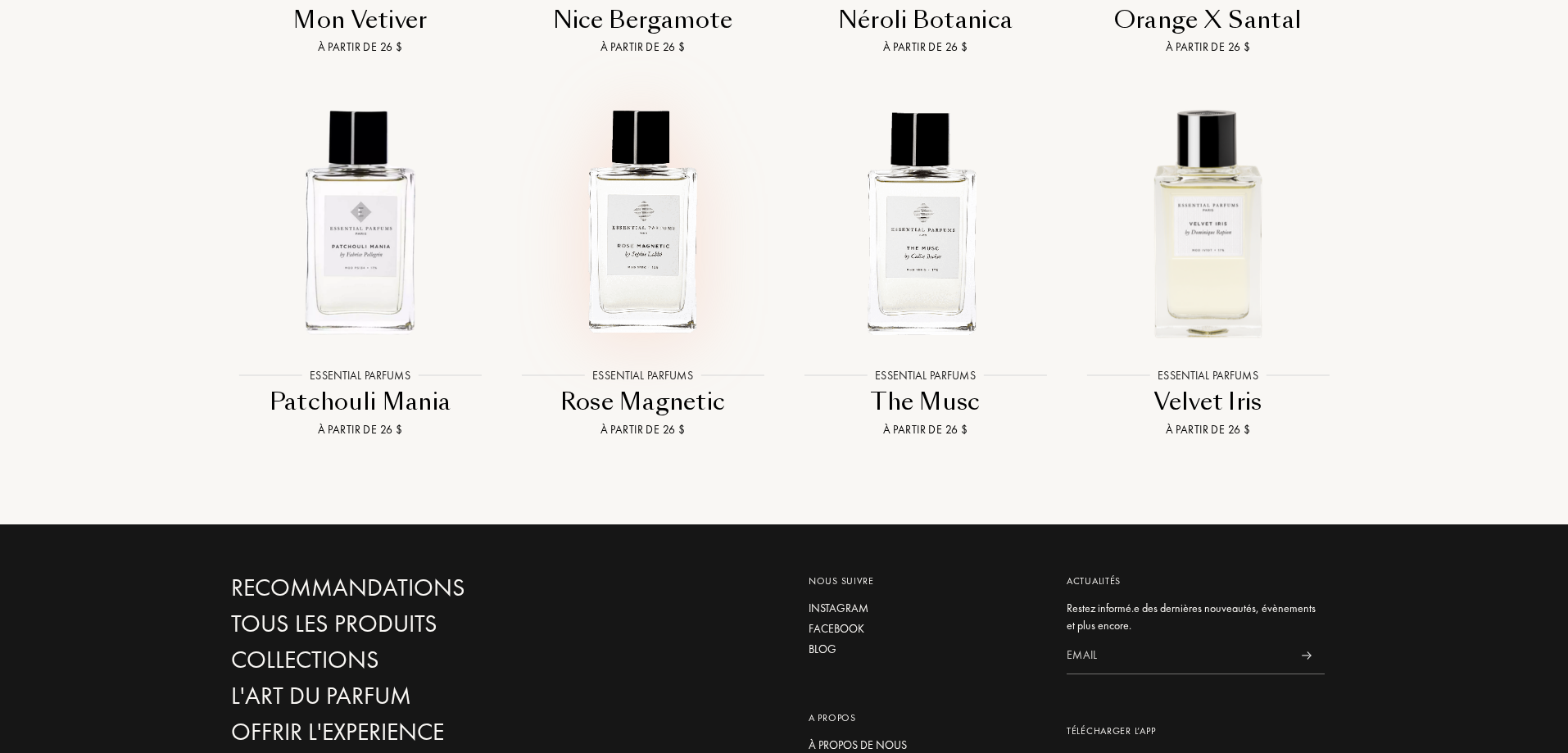
click at [652, 281] on img at bounding box center [643, 222] width 254 height 254
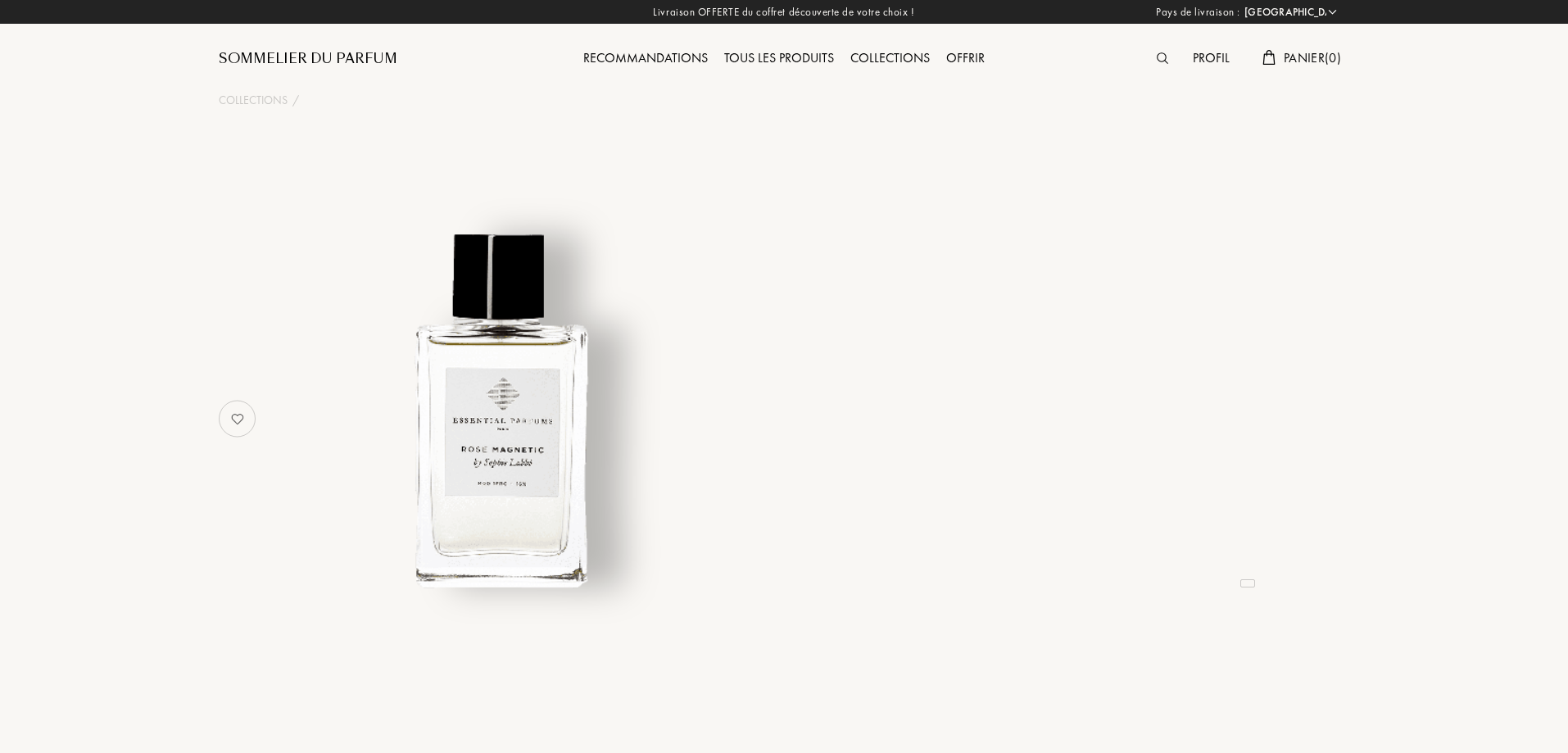
select select "FR"
select select "3"
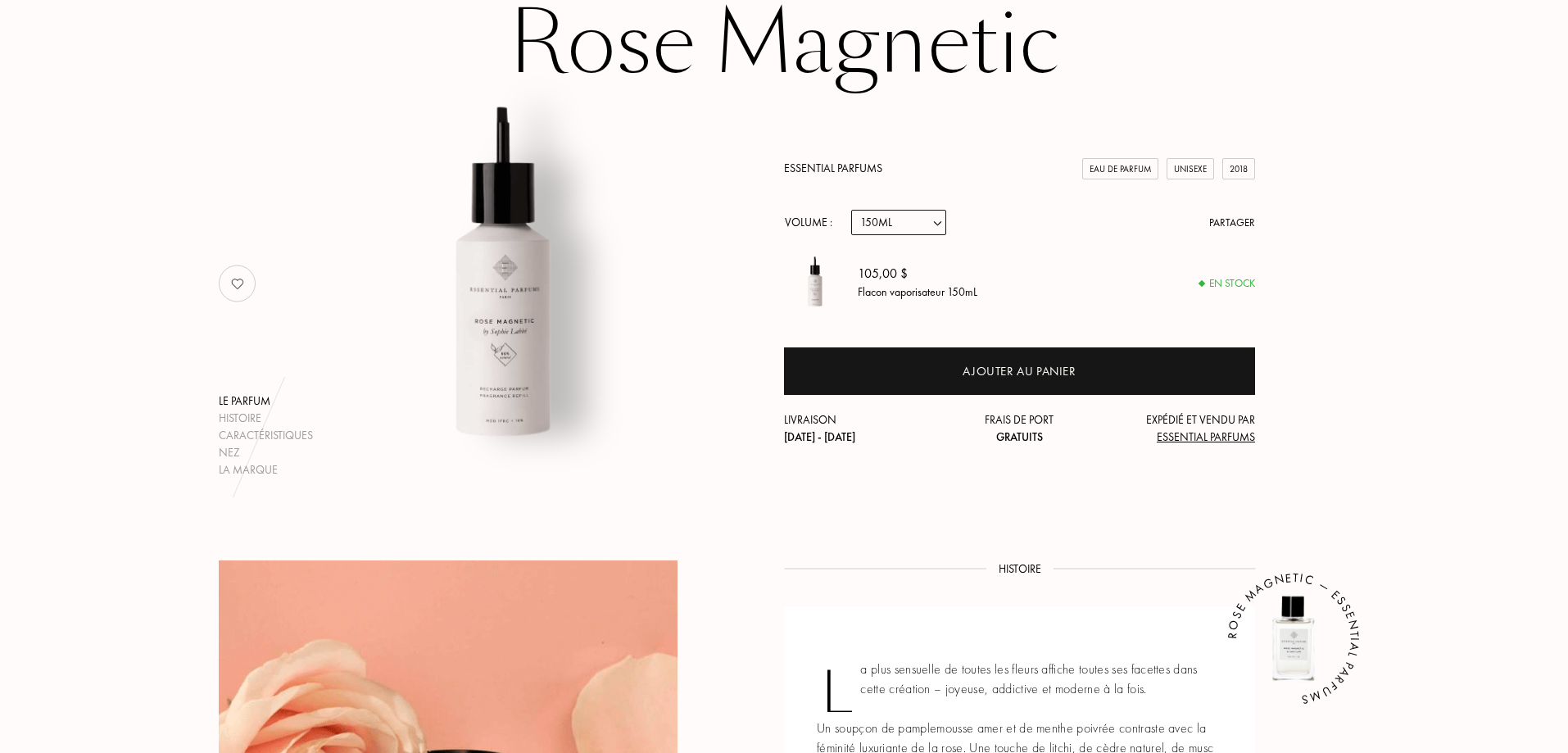
scroll to position [164, 0]
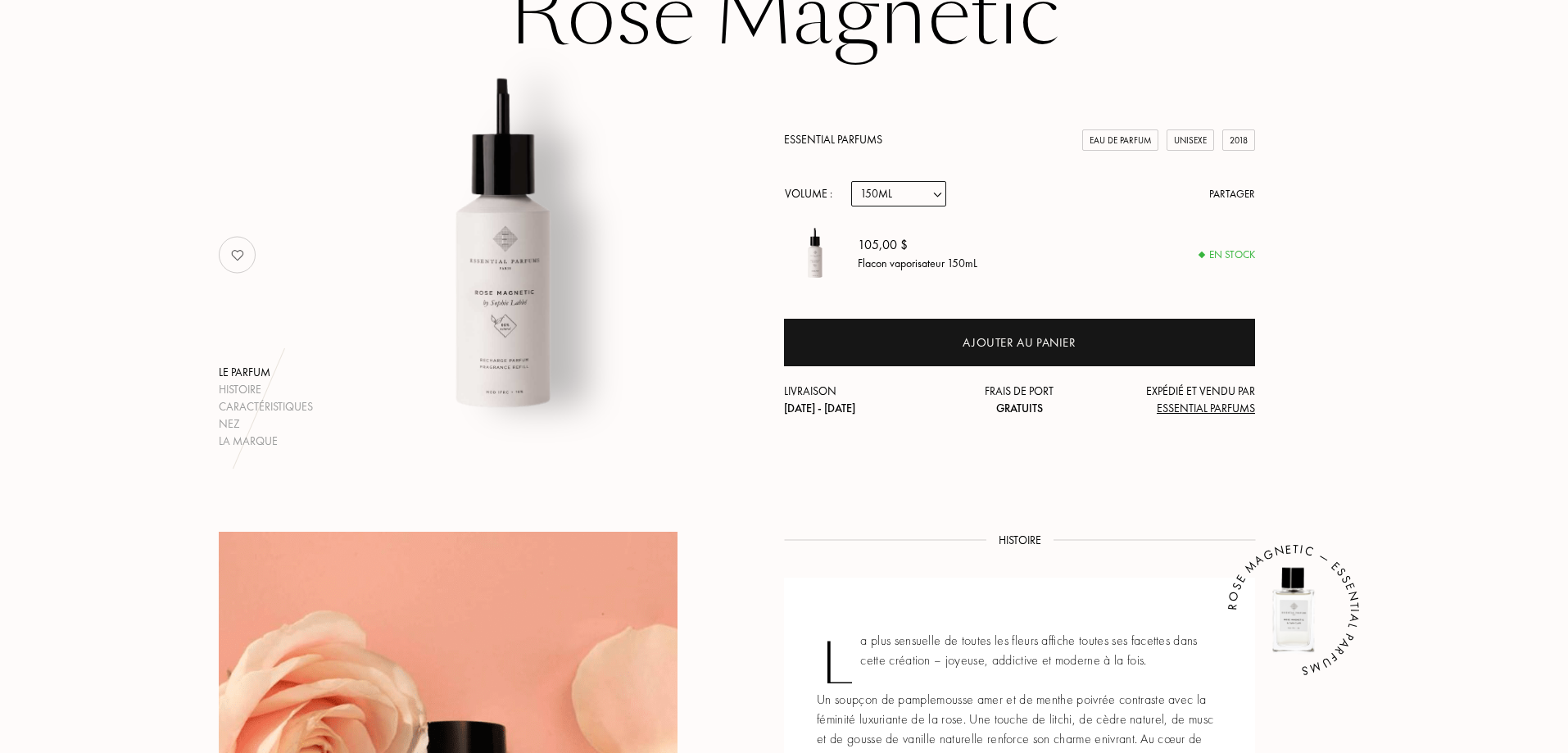
click at [915, 199] on select "Echantillon 10mL 100mL 150mL" at bounding box center [899, 194] width 95 height 25
select select "2"
click at [851, 181] on select "Echantillon 10mL 100mL 150mL" at bounding box center [899, 194] width 95 height 25
select select "2"
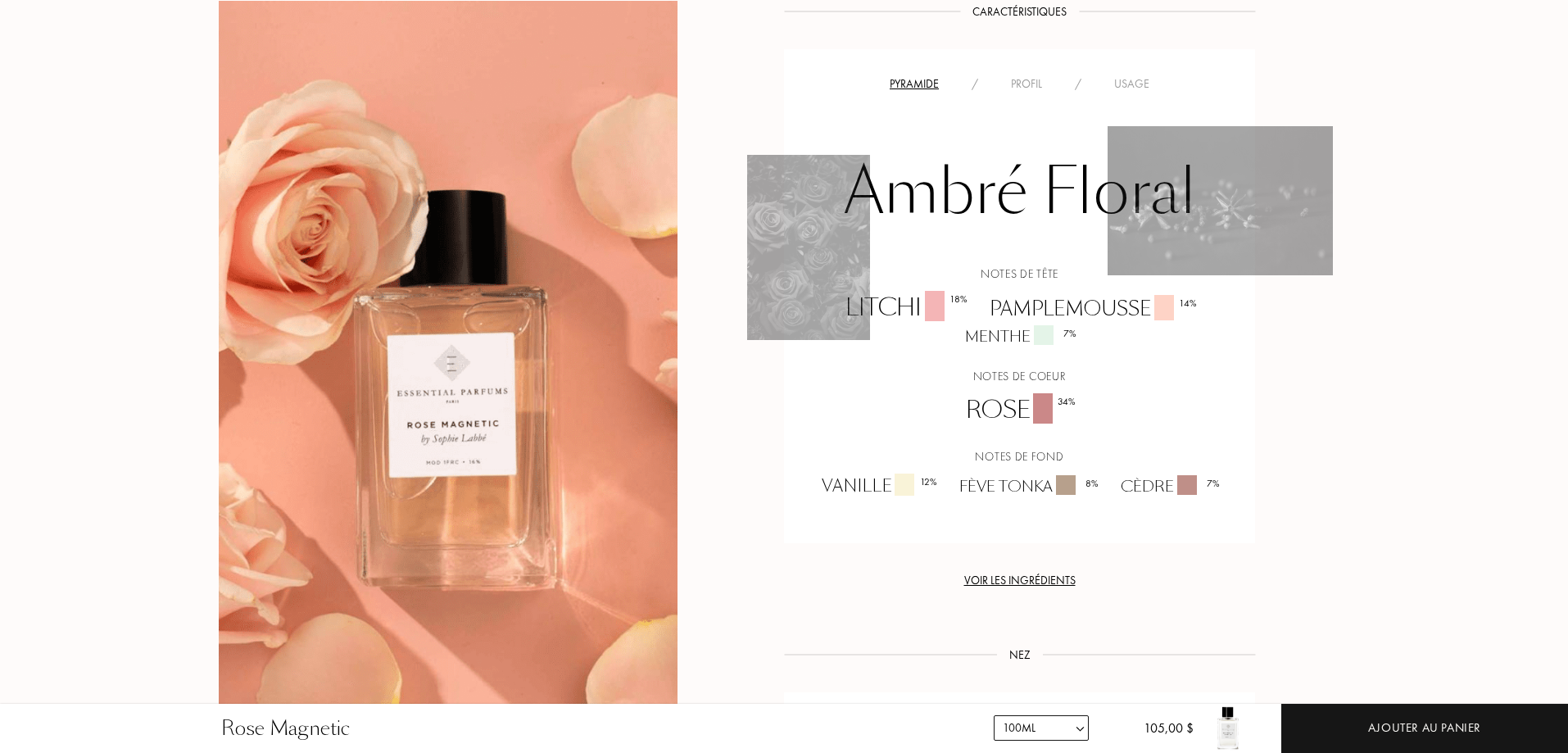
scroll to position [1147, 0]
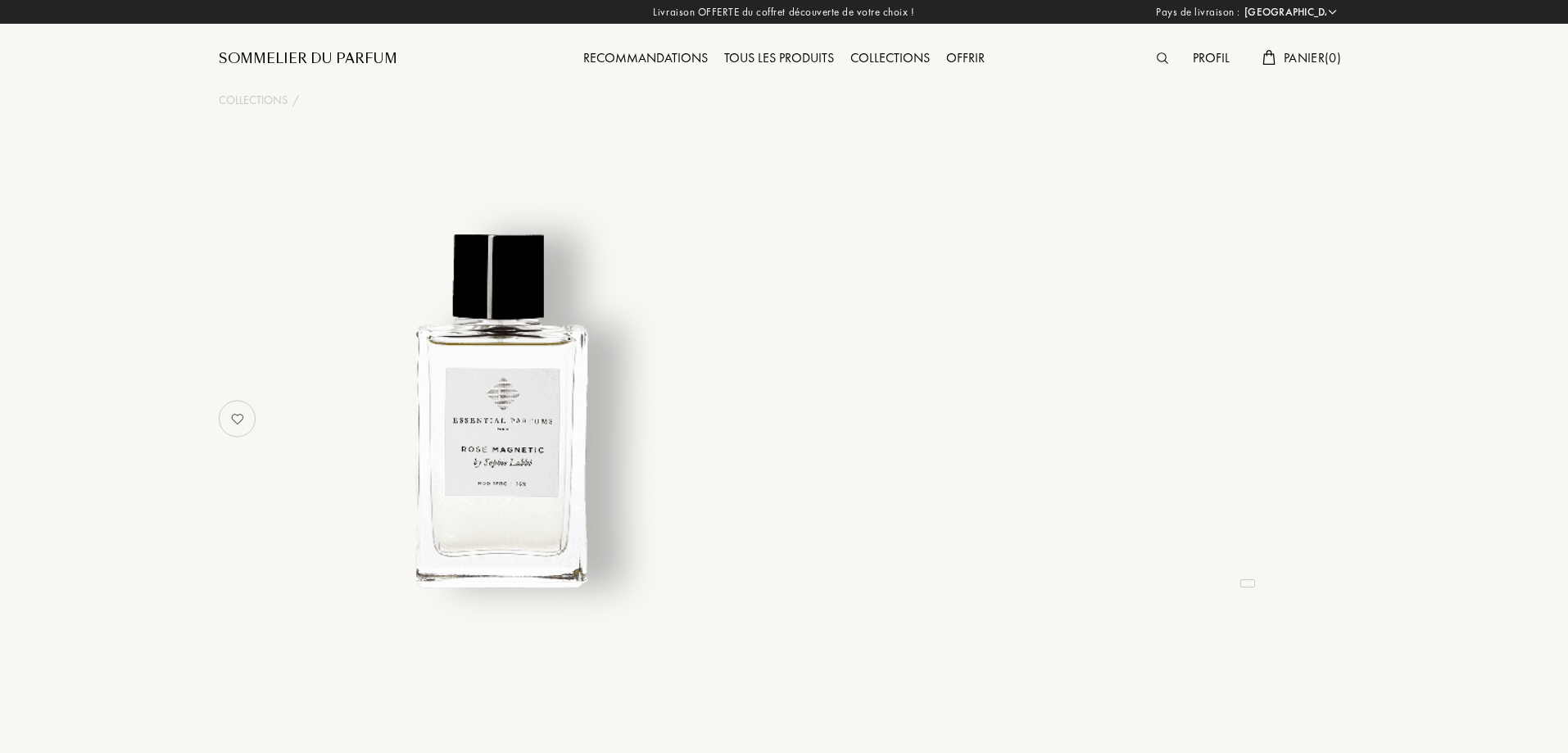
select select "FR"
select select "3"
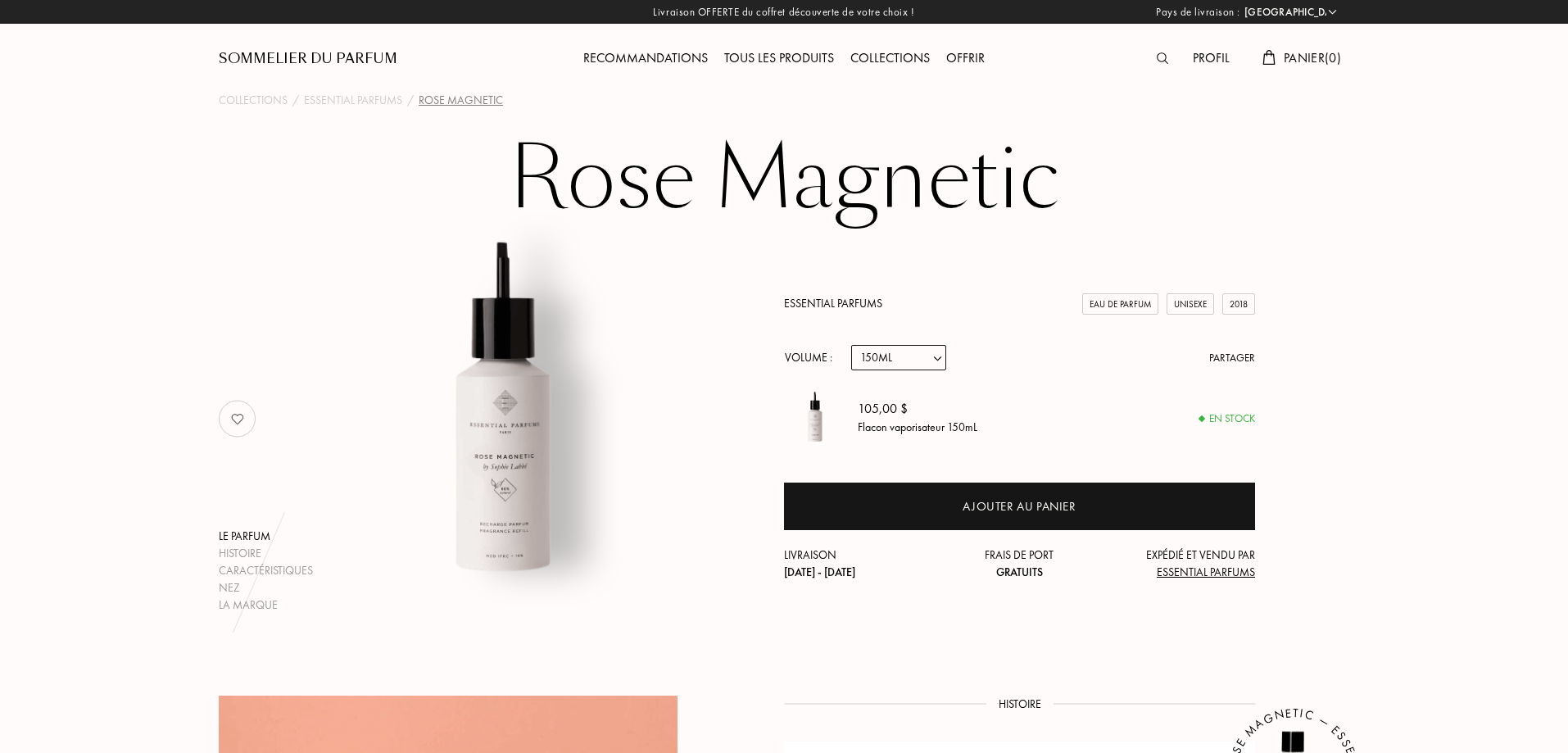
click at [927, 355] on select "Echantillon 10mL 100mL 150mL" at bounding box center [899, 357] width 95 height 25
select select "2"
click at [851, 345] on select "Echantillon 10mL 100mL 150mL" at bounding box center [899, 357] width 95 height 25
select select "2"
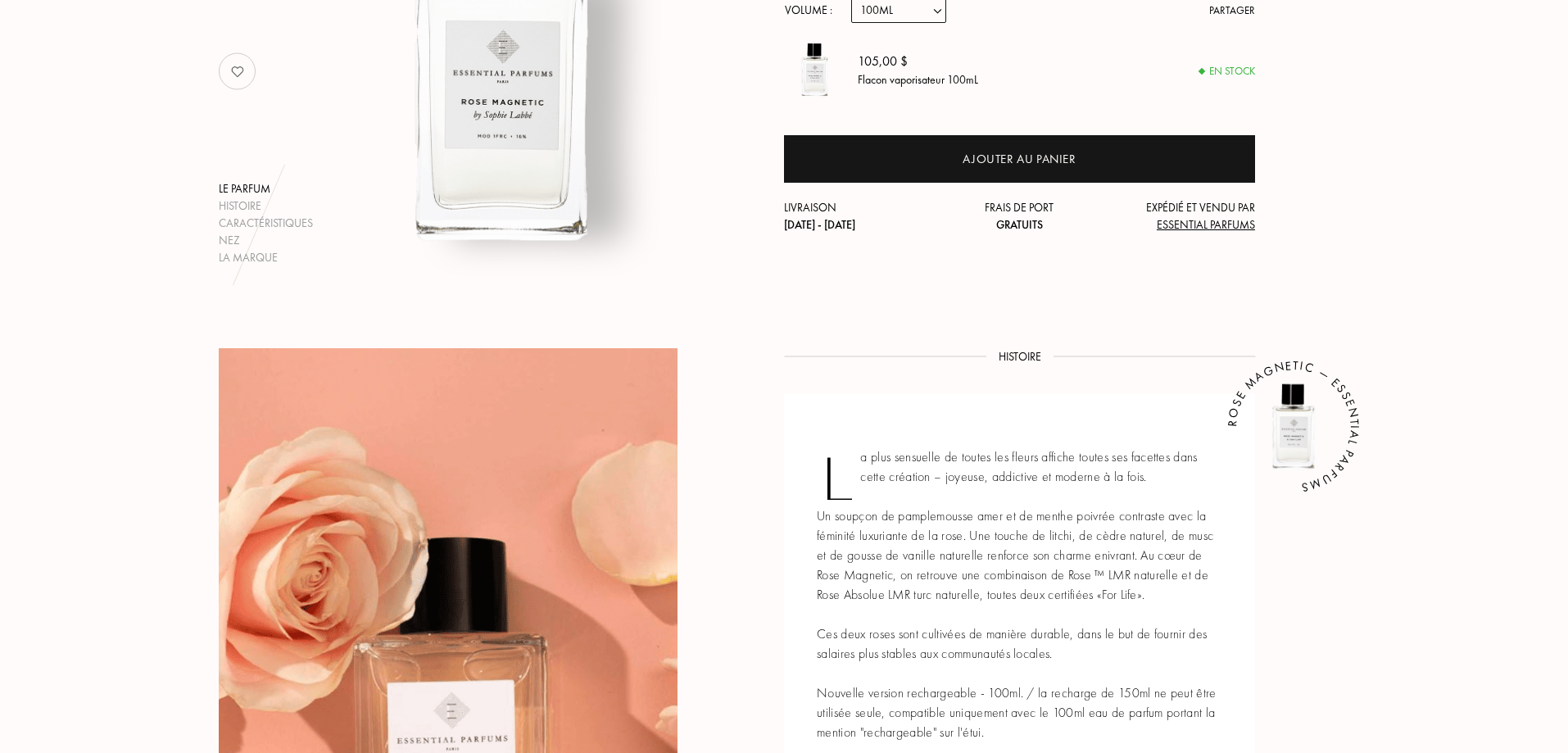
scroll to position [410, 0]
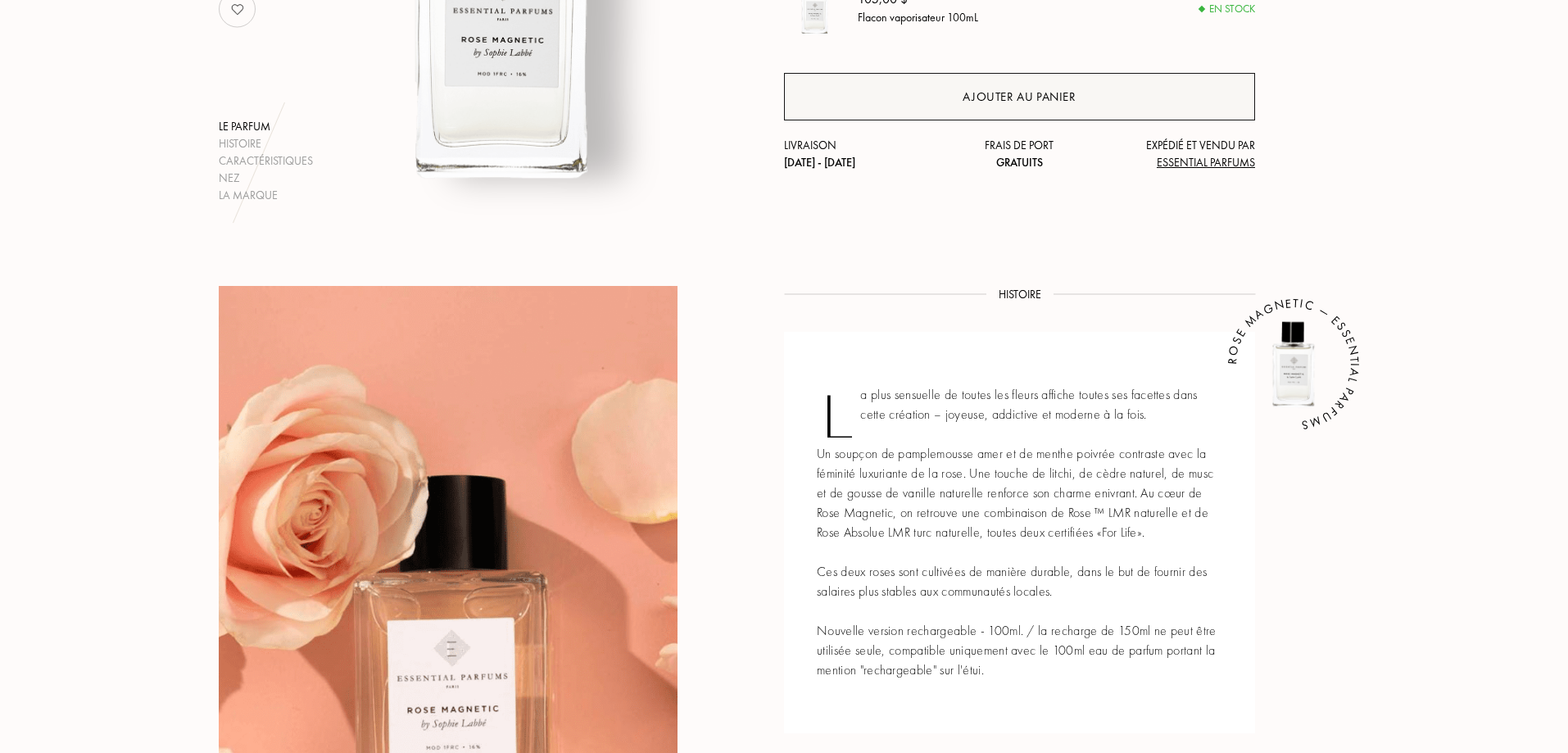
click at [1014, 96] on div "Ajouter au panier" at bounding box center [1019, 97] width 113 height 19
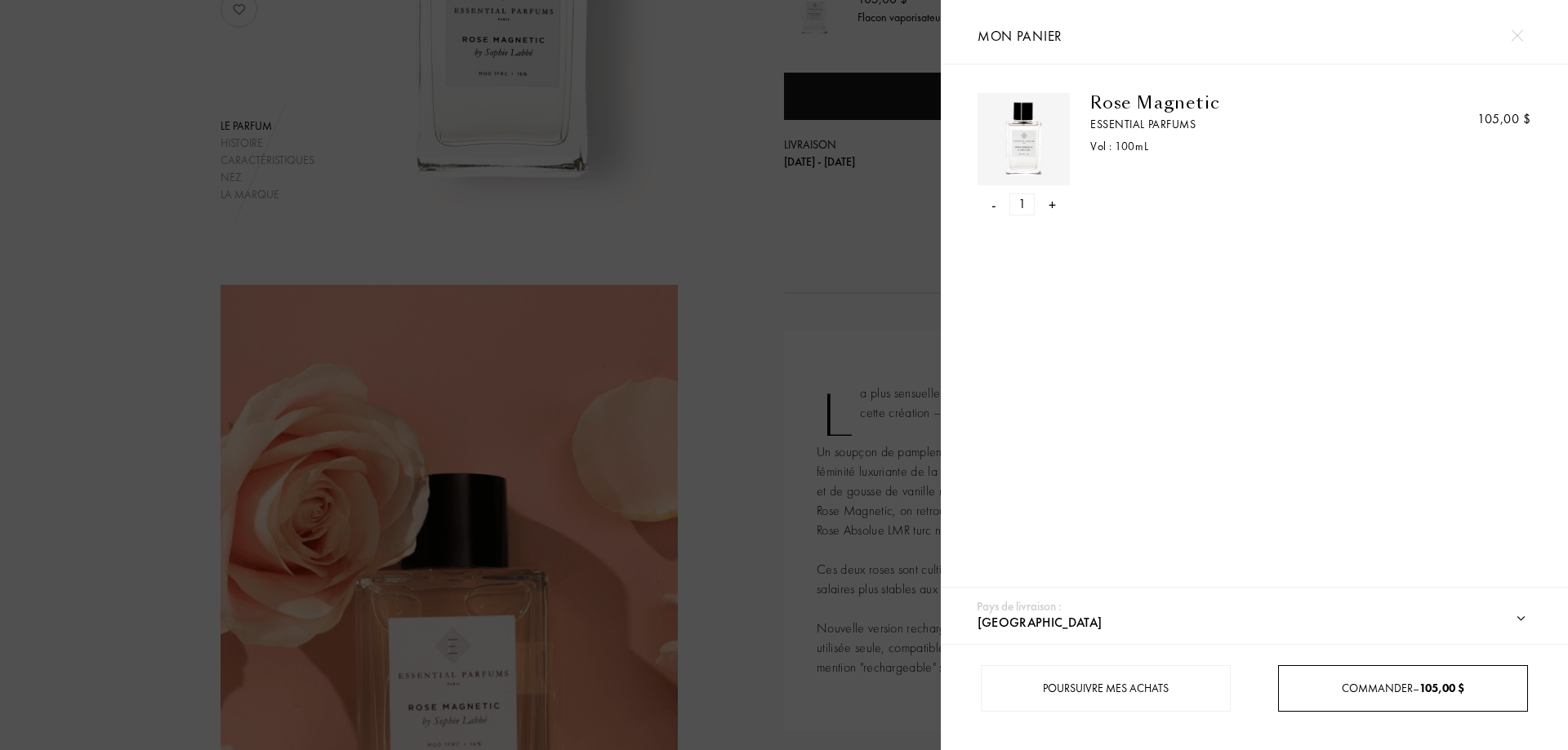
click at [1371, 688] on span "Commander – 105,00 $" at bounding box center [1402, 688] width 122 height 15
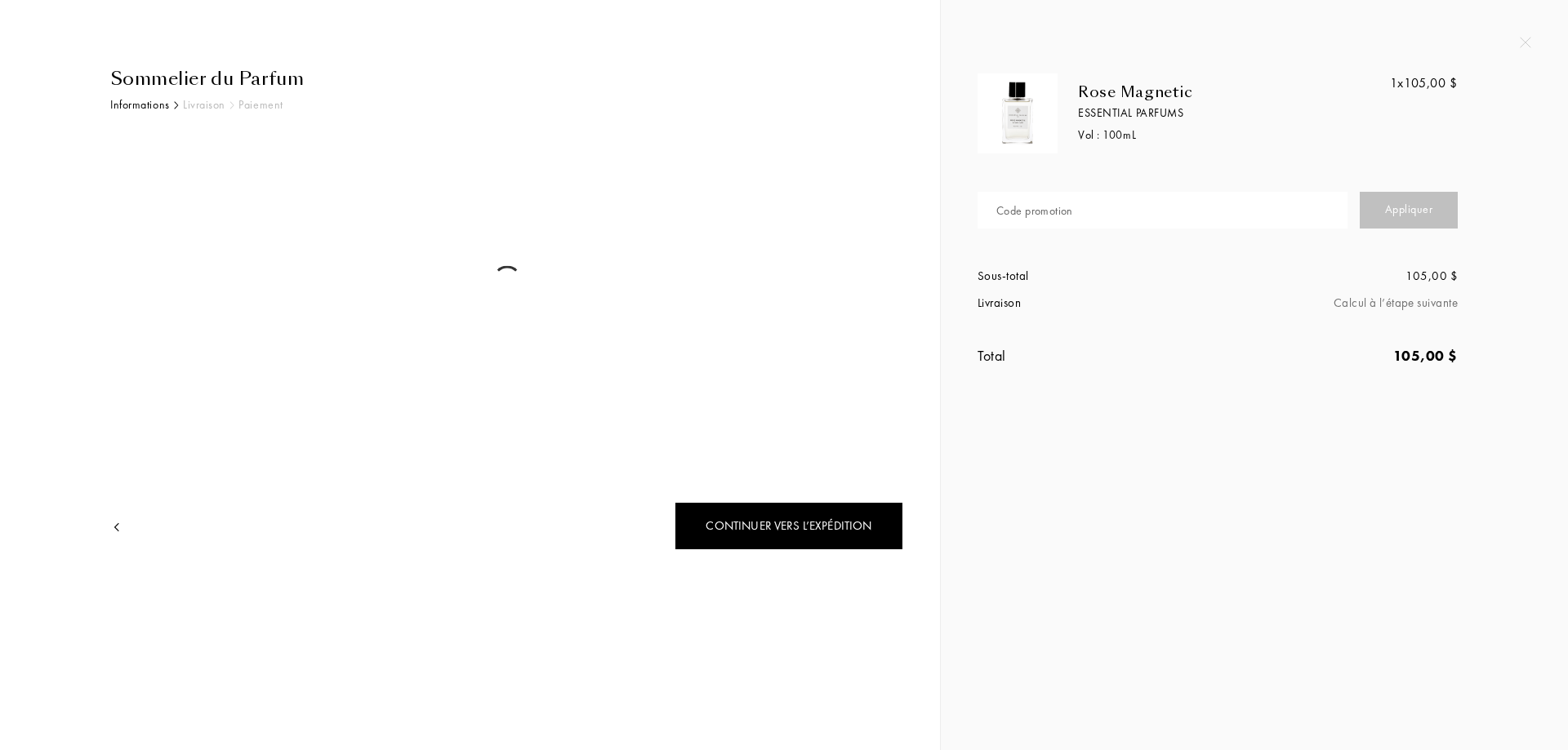
select select "FR"
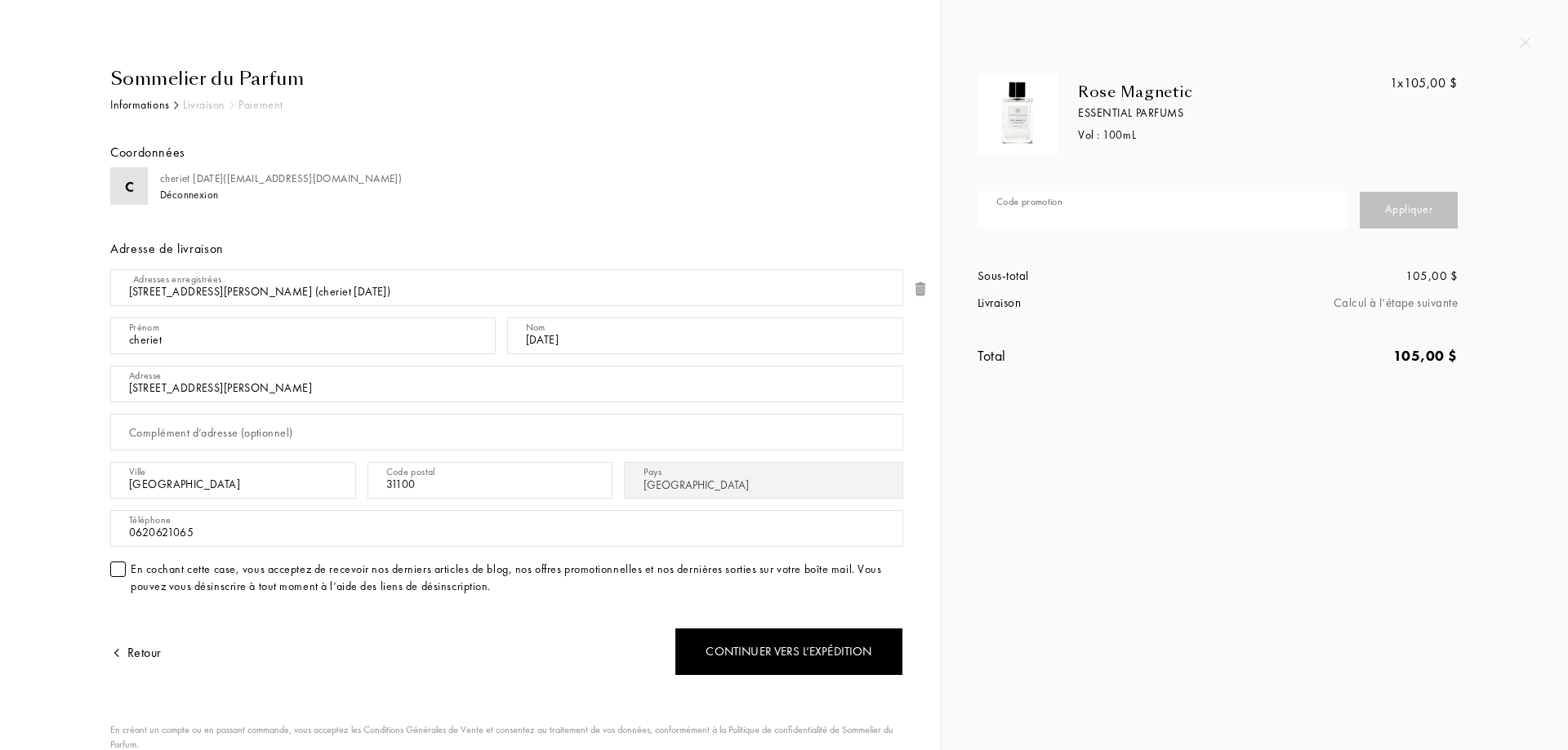
click at [1216, 214] on input "text" at bounding box center [1162, 210] width 370 height 36
type input "L10CT-W157M"
click at [1398, 200] on div "Appliquer" at bounding box center [1408, 210] width 98 height 36
click at [1111, 201] on input "L10CT-W157M" at bounding box center [1162, 210] width 370 height 36
click at [279, 225] on div "C cheriet [DATE] ( [EMAIL_ADDRESS][DOMAIN_NAME] ) Déconnexion Adresse de livrai…" at bounding box center [506, 388] width 792 height 440
